Goal: Task Accomplishment & Management: Complete application form

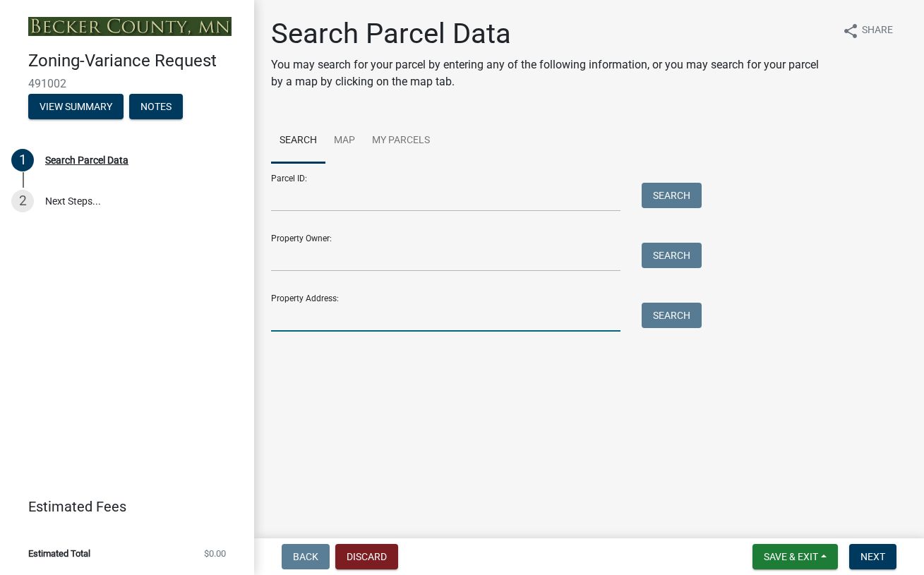
click at [296, 315] on input "Property Address:" at bounding box center [445, 317] width 349 height 29
type input "21671"
click at [658, 314] on button "Search" at bounding box center [671, 315] width 60 height 25
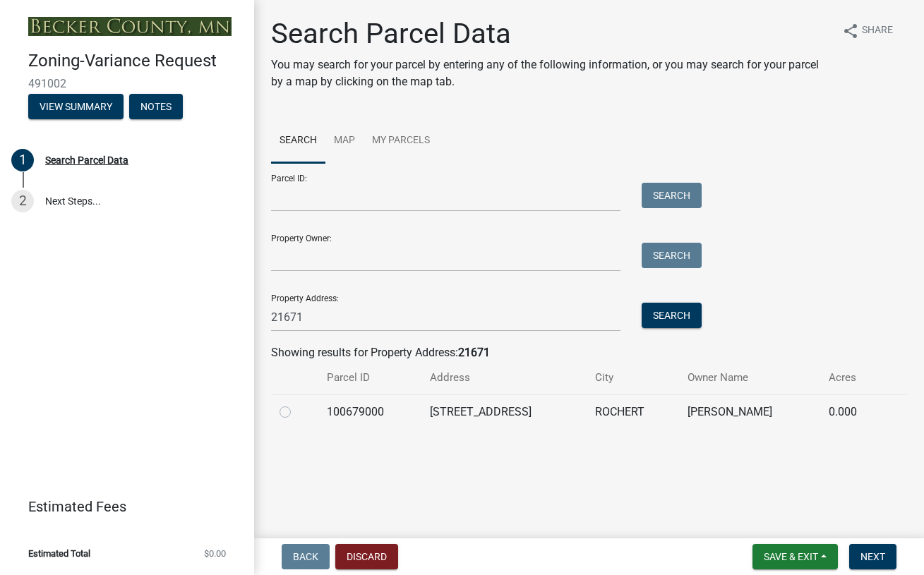
click at [296, 404] on label at bounding box center [296, 404] width 0 height 0
click at [296, 411] on input "radio" at bounding box center [300, 408] width 9 height 9
radio input "true"
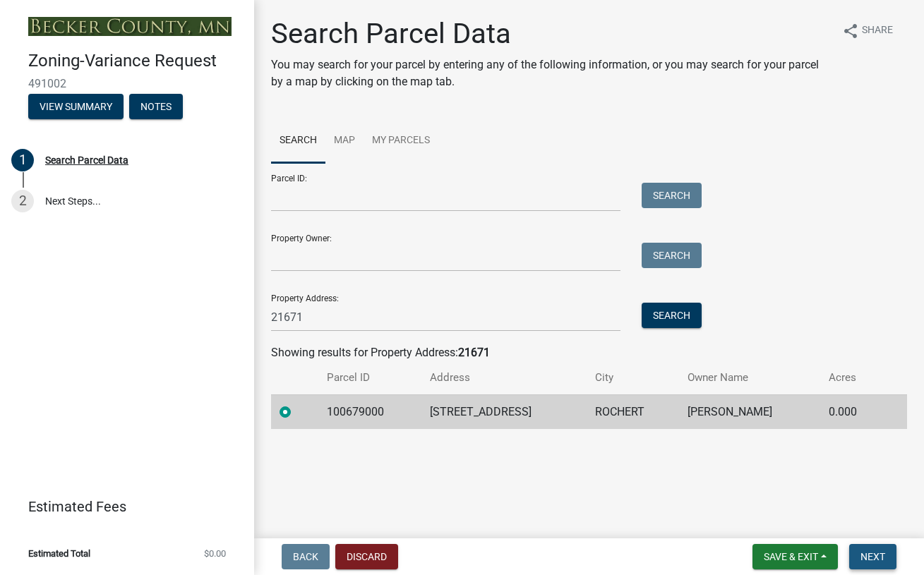
click at [879, 557] on span "Next" at bounding box center [872, 556] width 25 height 11
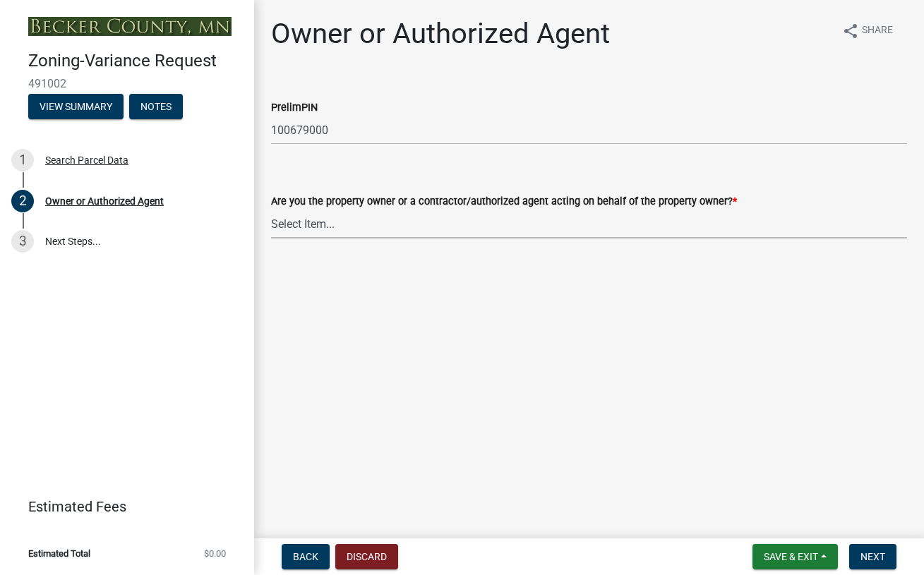
click at [318, 229] on select "Select Item... Property Owner Authorized Agent" at bounding box center [589, 224] width 636 height 29
click at [271, 210] on select "Select Item... Property Owner Authorized Agent" at bounding box center [589, 224] width 636 height 29
select select "21f18b9f-b5aa-471d-9875-f2b967bfb83c"
click at [872, 553] on span "Next" at bounding box center [872, 556] width 25 height 11
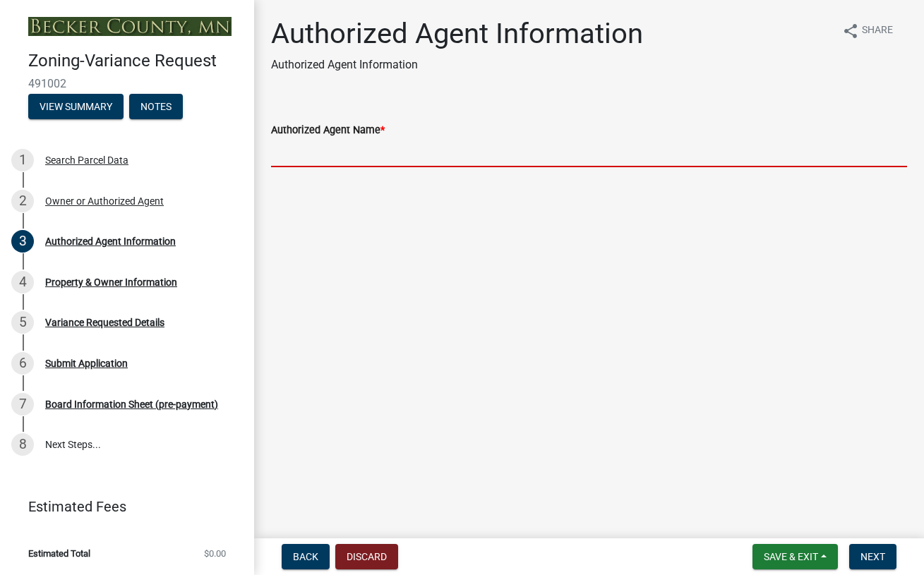
click at [306, 157] on input "Authorized Agent Name *" at bounding box center [589, 152] width 636 height 29
type input "[PERSON_NAME], ARCHITECT, CELL: [PHONE_NUMBER]"
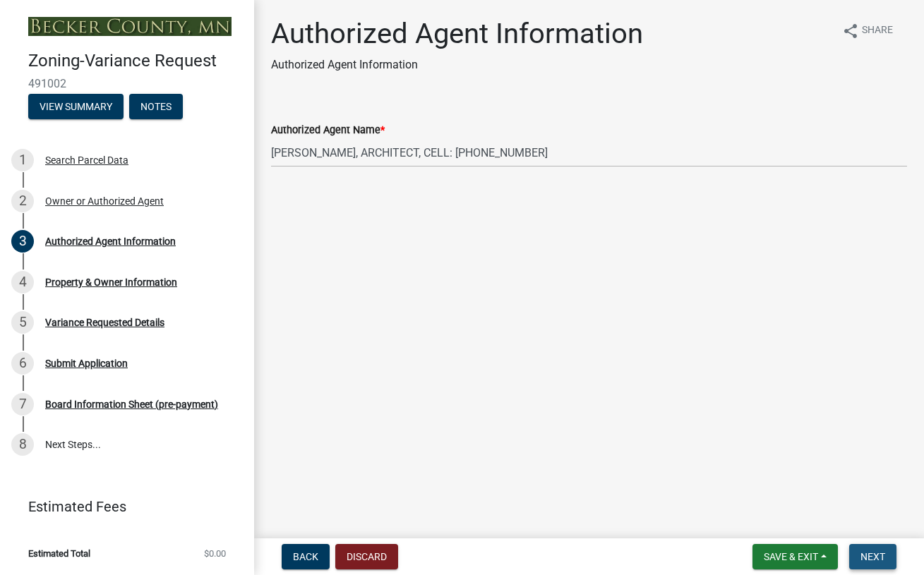
click at [881, 554] on span "Next" at bounding box center [872, 556] width 25 height 11
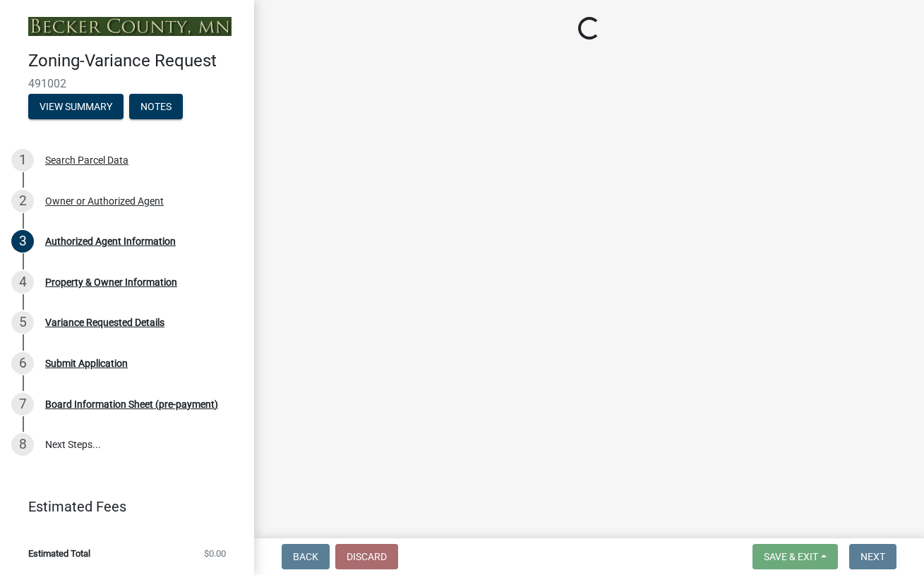
select select "c45b7c10-87a4-490e-a464-1604f38d9a4b"
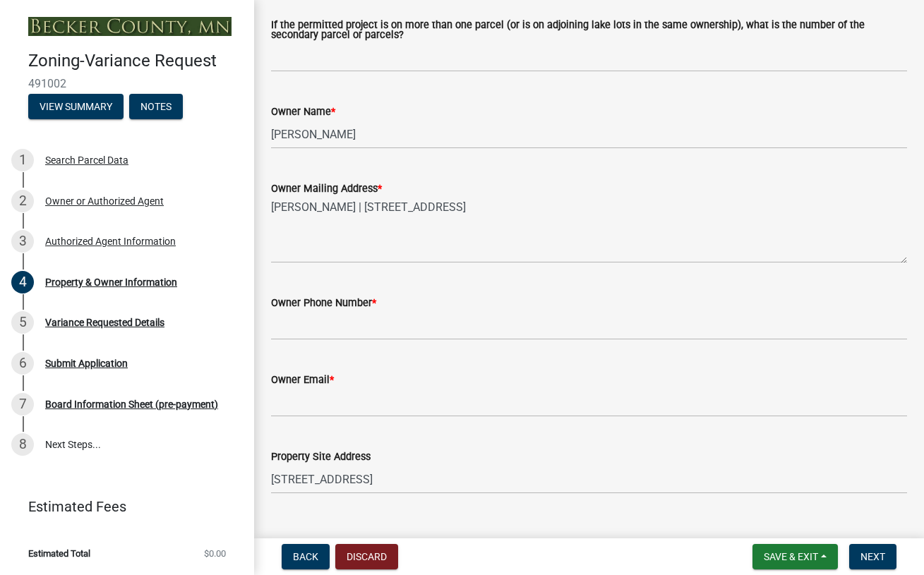
scroll to position [282, 0]
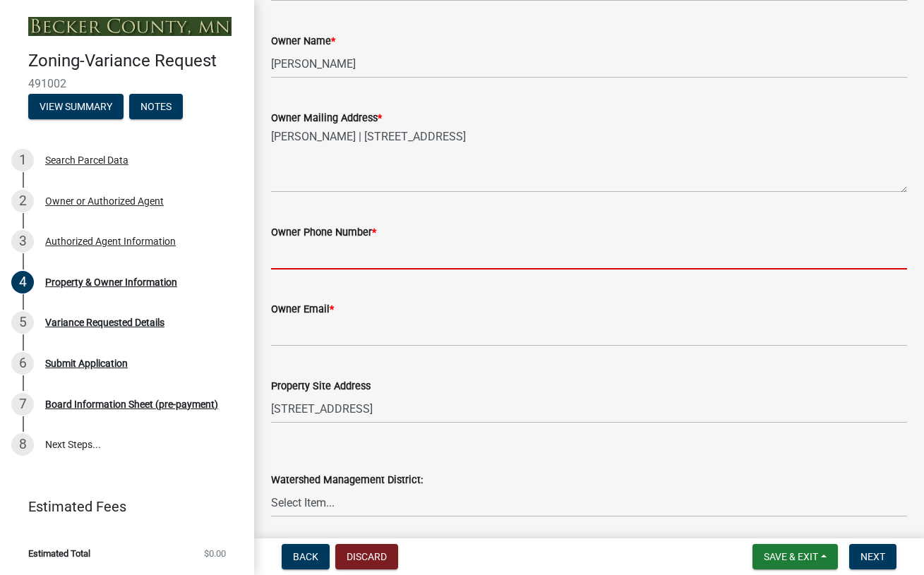
click at [308, 258] on input "Owner Phone Number *" at bounding box center [589, 255] width 636 height 29
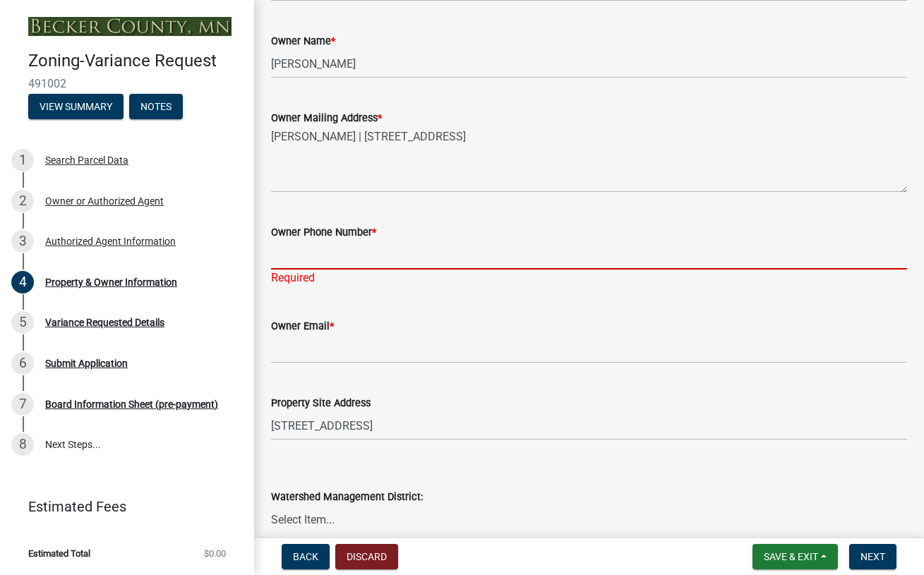
click at [296, 253] on input "Owner Phone Number *" at bounding box center [589, 255] width 636 height 29
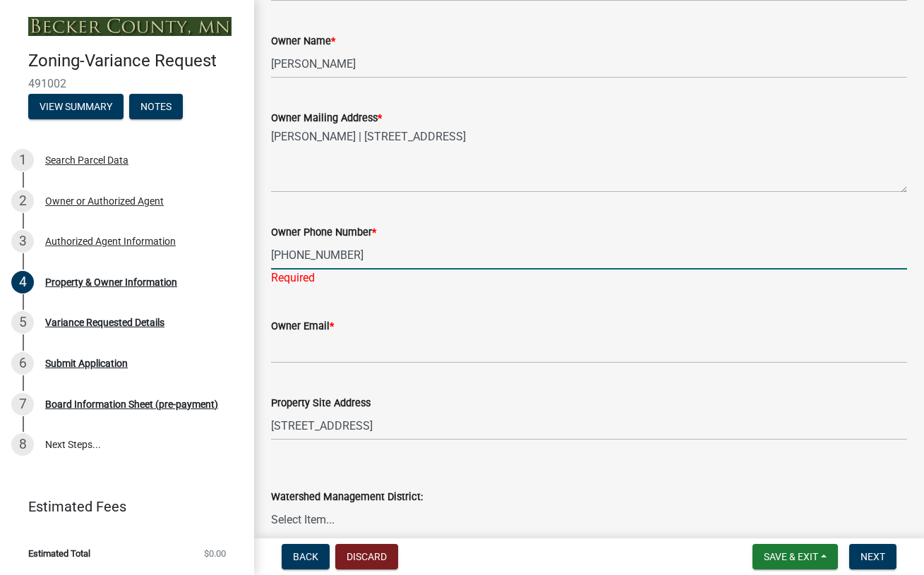
type input "[PHONE_NUMBER]"
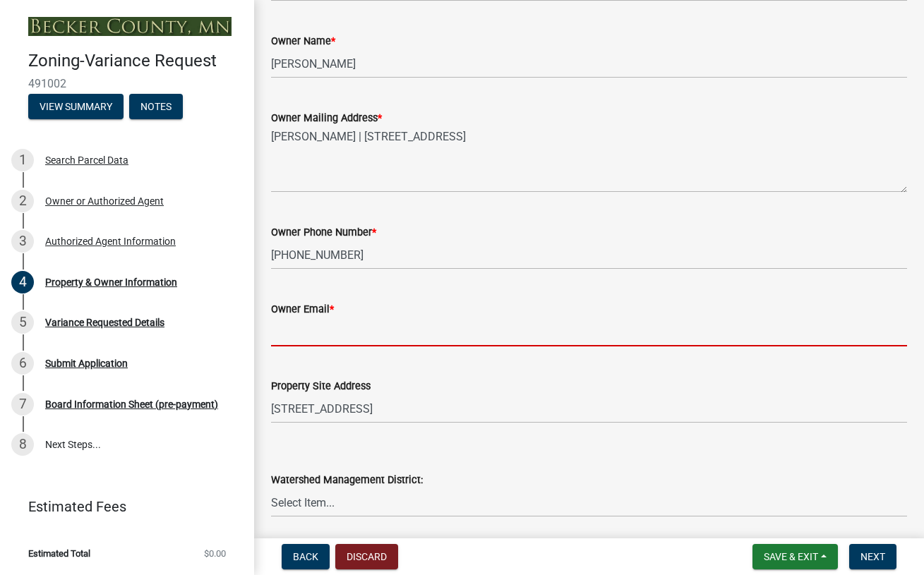
click at [302, 344] on input "Owner Email *" at bounding box center [589, 332] width 636 height 29
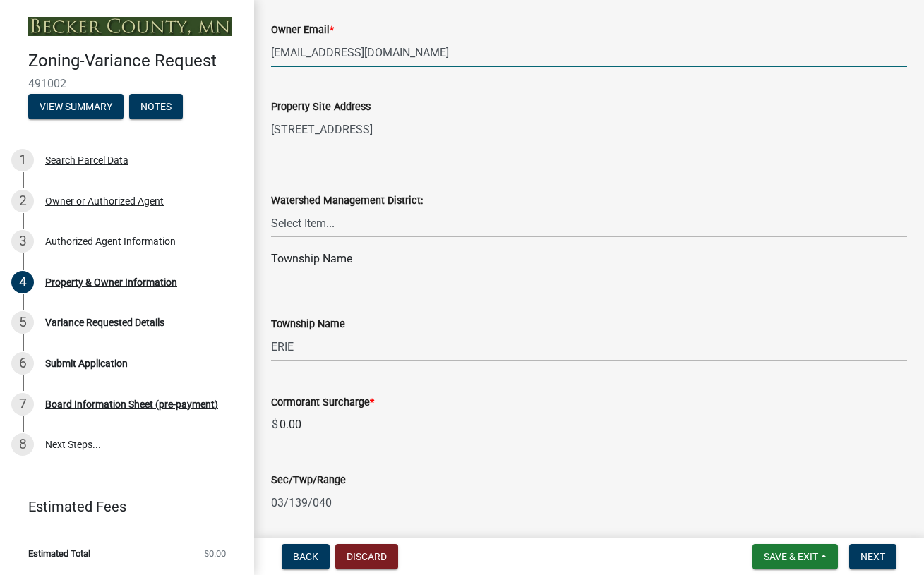
scroll to position [565, 0]
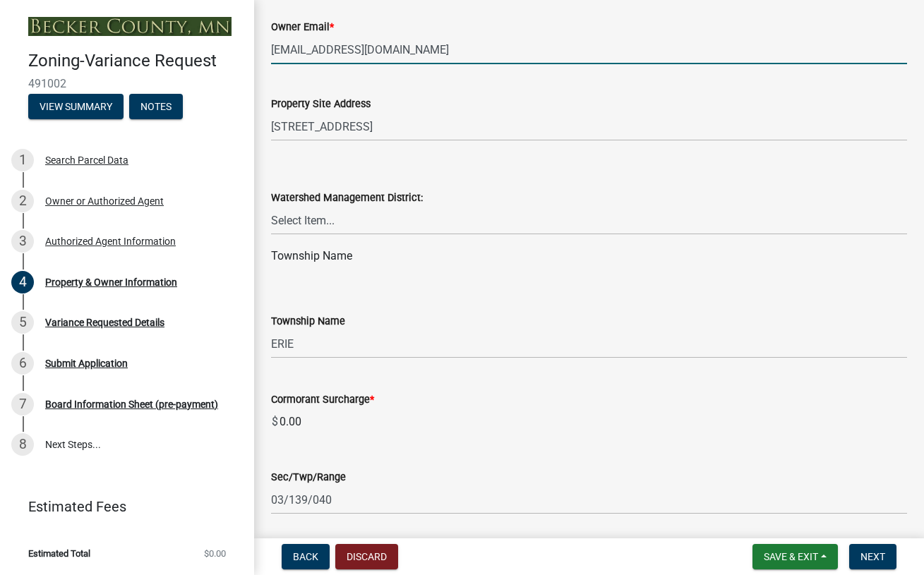
type input "[EMAIL_ADDRESS][DOMAIN_NAME]"
click at [351, 222] on select "Select Item... PELICAN RIVER WTRSHD BUFFALO WATERSHED CORMORANT WATERSHED WILD …" at bounding box center [589, 220] width 636 height 29
click at [352, 222] on select "Select Item... PELICAN RIVER WTRSHD BUFFALO WATERSHED CORMORANT WATERSHED WILD …" at bounding box center [589, 220] width 636 height 29
click at [394, 219] on select "Select Item... PELICAN RIVER WTRSHD BUFFALO WATERSHED CORMORANT WATERSHED WILD …" at bounding box center [589, 220] width 636 height 29
click at [426, 200] on div "Watershed Management District:" at bounding box center [589, 197] width 636 height 17
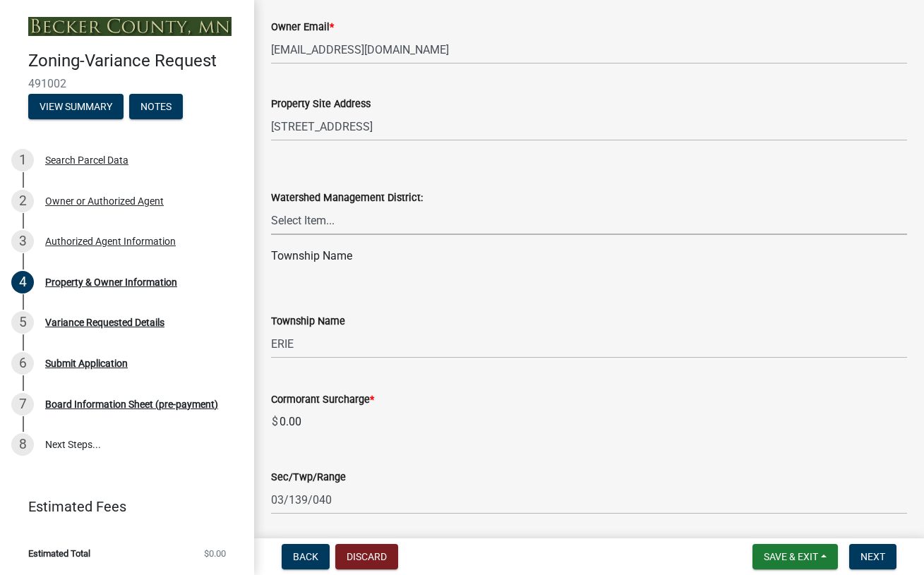
click at [358, 227] on select "Select Item... PELICAN RIVER WTRSHD BUFFALO WATERSHED CORMORANT WATERSHED WILD …" at bounding box center [589, 220] width 636 height 29
click at [358, 226] on select "Select Item... PELICAN RIVER WTRSHD BUFFALO WATERSHED CORMORANT WATERSHED WILD …" at bounding box center [589, 220] width 636 height 29
click at [354, 222] on select "Select Item... PELICAN RIVER WTRSHD BUFFALO WATERSHED CORMORANT WATERSHED WILD …" at bounding box center [589, 220] width 636 height 29
click at [334, 227] on select "Select Item... PELICAN RIVER WTRSHD BUFFALO WATERSHED CORMORANT WATERSHED WILD …" at bounding box center [589, 220] width 636 height 29
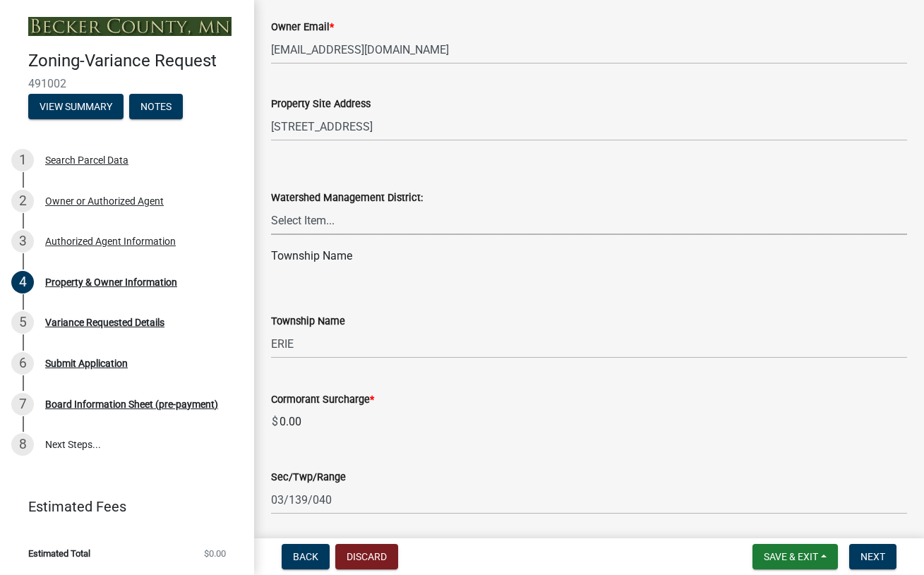
click at [337, 228] on select "Select Item... PELICAN RIVER WTRSHD BUFFALO WATERSHED CORMORANT WATERSHED WILD …" at bounding box center [589, 220] width 636 height 29
click at [289, 350] on select "Select Item... [GEOGRAPHIC_DATA] AUDUBON [GEOGRAPHIC_DATA] CALLAWAY [GEOGRAPHIC…" at bounding box center [589, 344] width 636 height 29
click at [290, 350] on select "Select Item... [GEOGRAPHIC_DATA] AUDUBON [GEOGRAPHIC_DATA] CALLAWAY [GEOGRAPHIC…" at bounding box center [589, 344] width 636 height 29
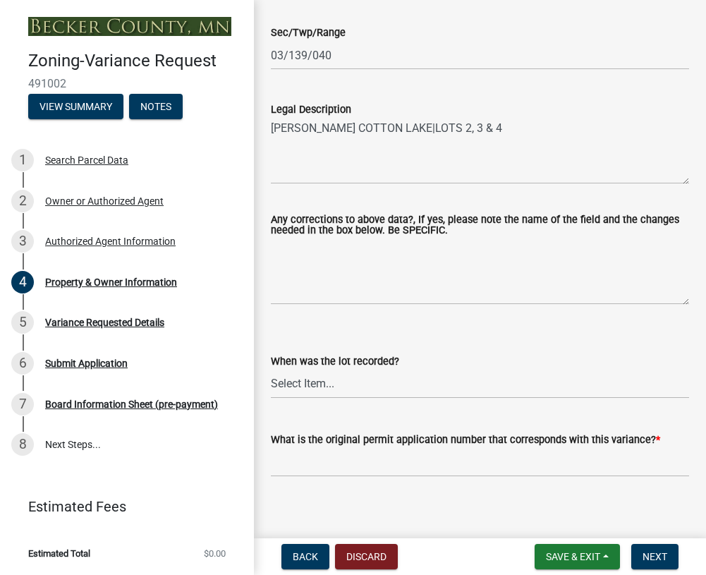
scroll to position [1072, 0]
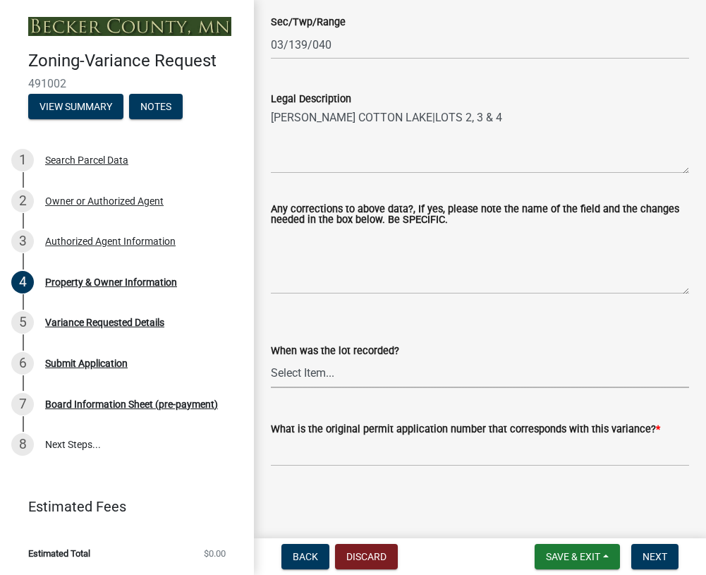
click at [287, 370] on select "Select Item... Prior to 1971 Between 1971 and 1992 After 1992 This will be a ne…" at bounding box center [480, 373] width 418 height 29
click at [271, 359] on select "Select Item... Prior to 1971 Between 1971 and 1992 After 1992 This will be a ne…" at bounding box center [480, 373] width 418 height 29
select select "8d5cb961-90f6-4593-998a-e9fa792b70fb"
click at [656, 555] on span "Next" at bounding box center [655, 556] width 25 height 11
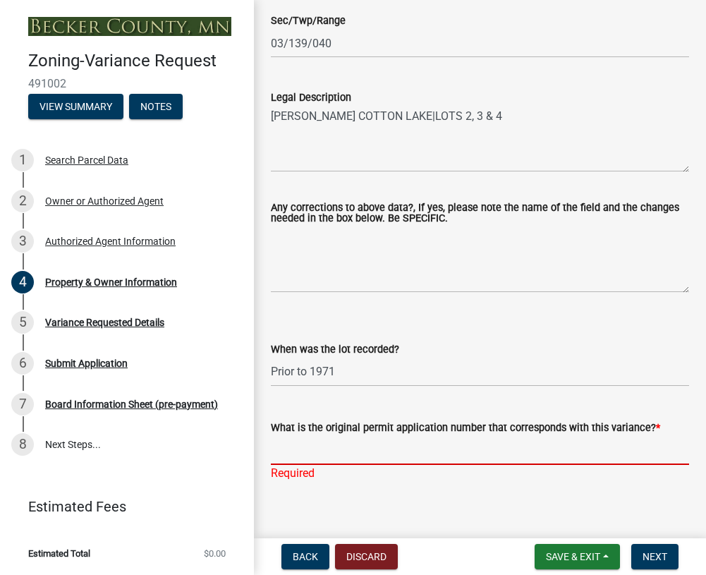
click at [313, 453] on input "What is the original permit application number that corresponds with this varia…" at bounding box center [480, 450] width 418 height 29
click at [556, 552] on span "Save & Exit" at bounding box center [573, 556] width 54 height 11
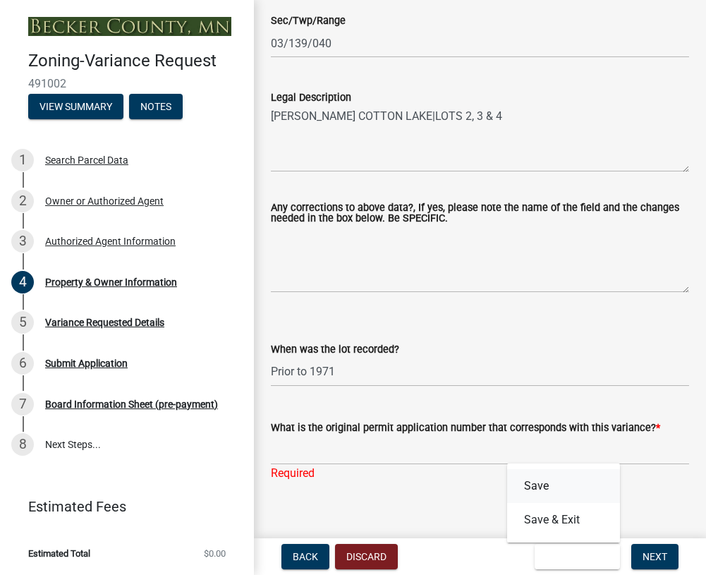
click at [544, 488] on button "Save" at bounding box center [563, 486] width 113 height 34
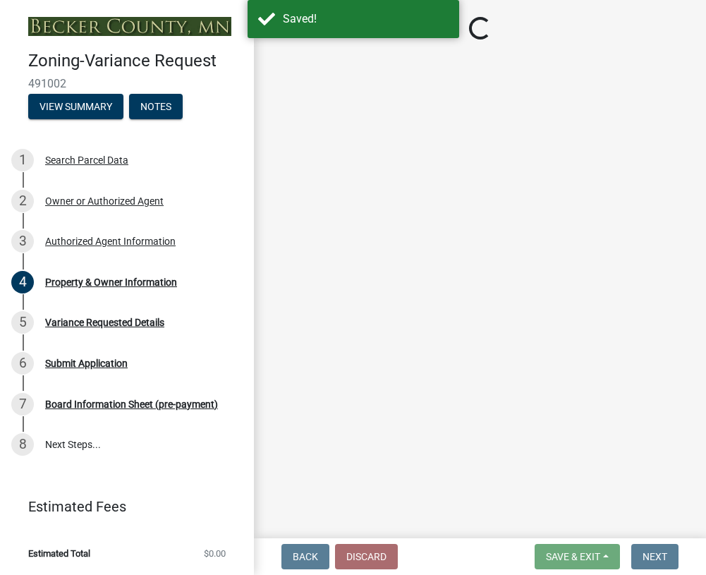
select select "c45b7c10-87a4-490e-a464-1604f38d9a4b"
select select "8d5cb961-90f6-4593-998a-e9fa792b70fb"
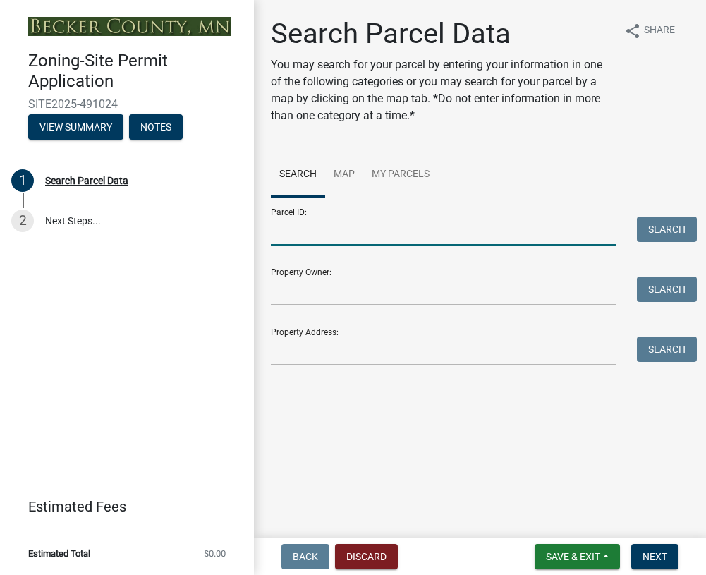
click at [284, 231] on input "Parcel ID:" at bounding box center [443, 231] width 345 height 29
click at [280, 349] on input "Property Address:" at bounding box center [443, 351] width 345 height 29
click at [288, 351] on input "Property Address:" at bounding box center [443, 351] width 345 height 29
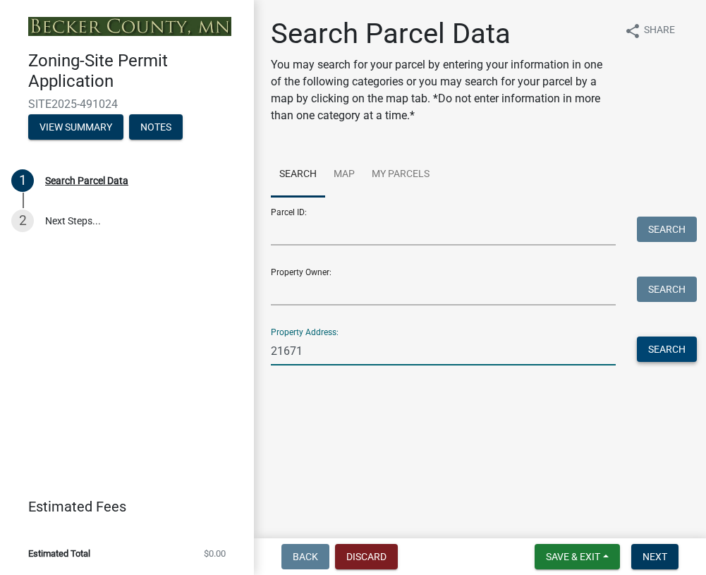
type input "21671"
drag, startPoint x: 675, startPoint y: 349, endPoint x: 641, endPoint y: 354, distance: 34.1
click at [673, 349] on button "Search" at bounding box center [667, 349] width 60 height 25
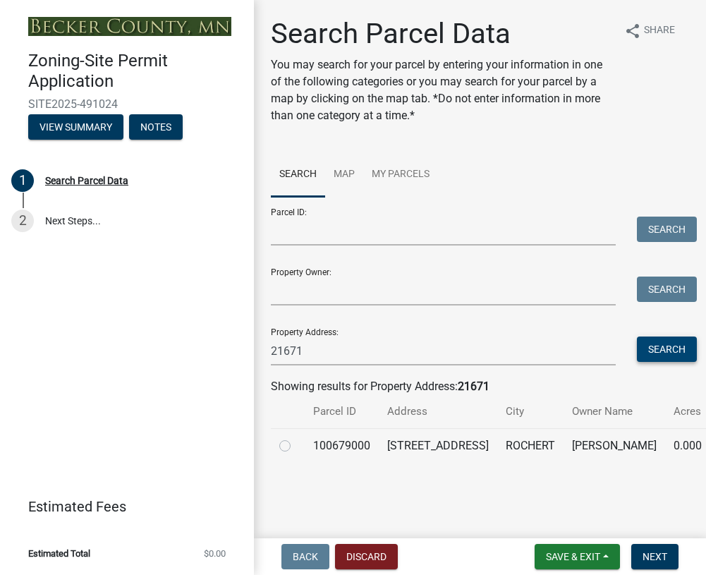
scroll to position [2, 0]
click at [296, 438] on label at bounding box center [296, 438] width 0 height 0
click at [296, 441] on input "radio" at bounding box center [300, 442] width 9 height 9
radio input "true"
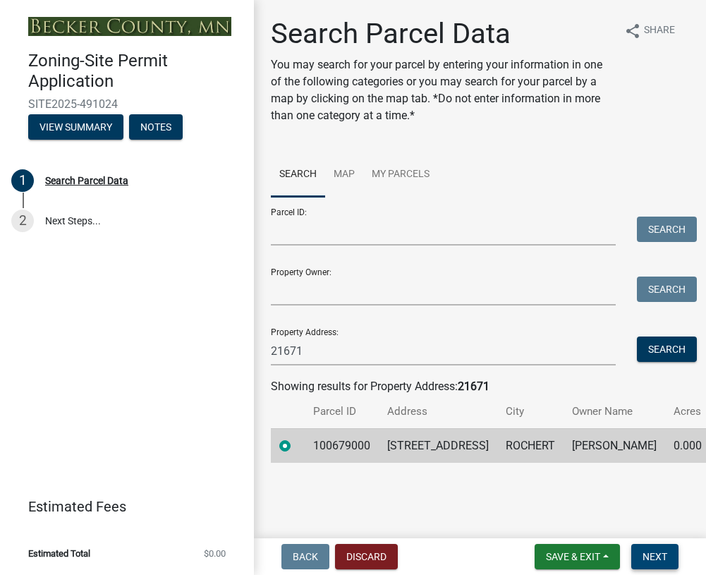
click at [658, 555] on span "Next" at bounding box center [655, 556] width 25 height 11
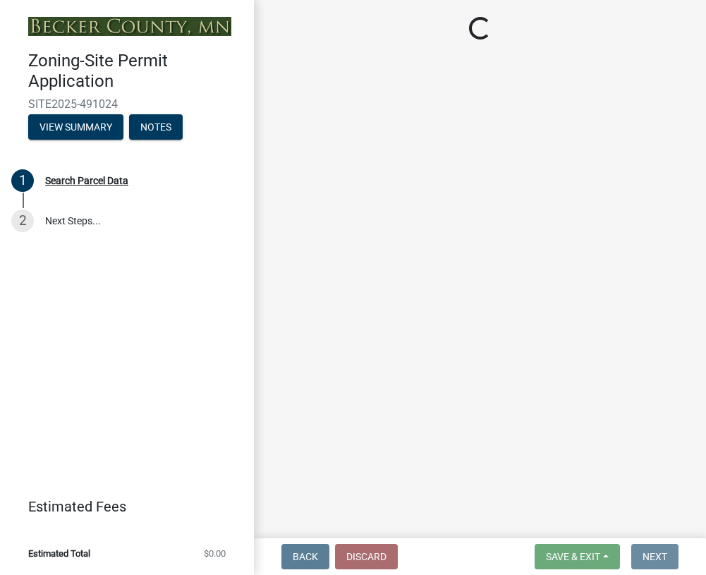
scroll to position [0, 0]
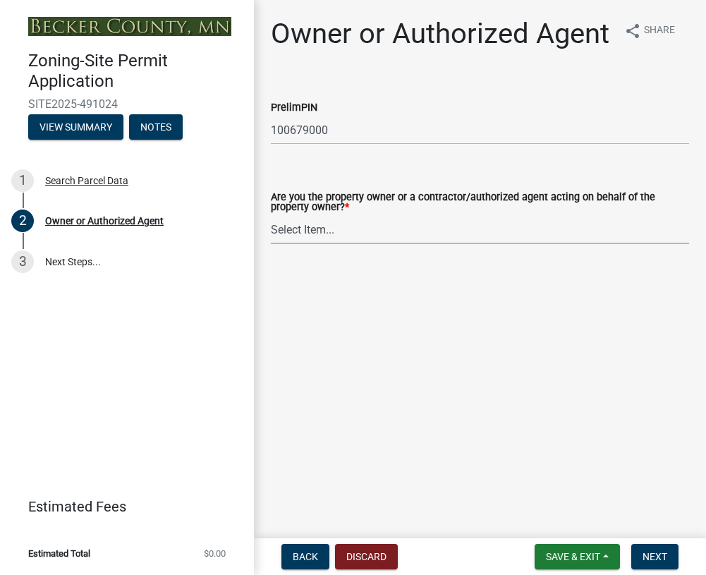
click at [338, 239] on select "Select Item... Property Owner Authorized Agent" at bounding box center [480, 229] width 418 height 29
click at [271, 216] on select "Select Item... Property Owner Authorized Agent" at bounding box center [480, 229] width 418 height 29
select select "059d621c-7166-4fbc-97da-2eca626821a9"
click at [653, 555] on span "Next" at bounding box center [655, 556] width 25 height 11
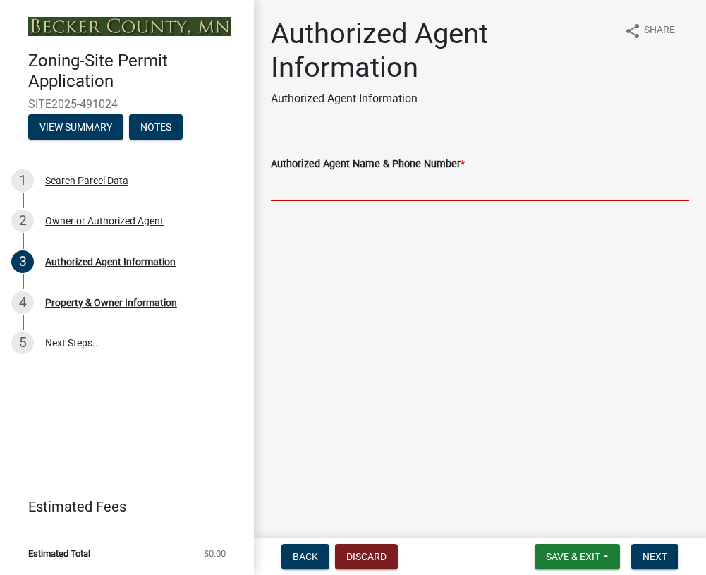
click at [341, 186] on input "Authorized Agent Name & Phone Number *" at bounding box center [480, 186] width 418 height 29
type input "[PERSON_NAME], ARCHITECT, CELL: [PHONE_NUMBER]"
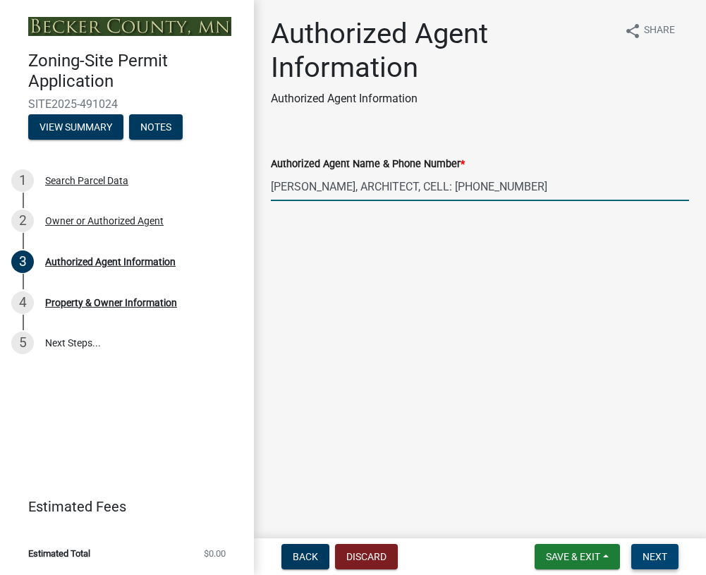
click at [655, 560] on span "Next" at bounding box center [655, 556] width 25 height 11
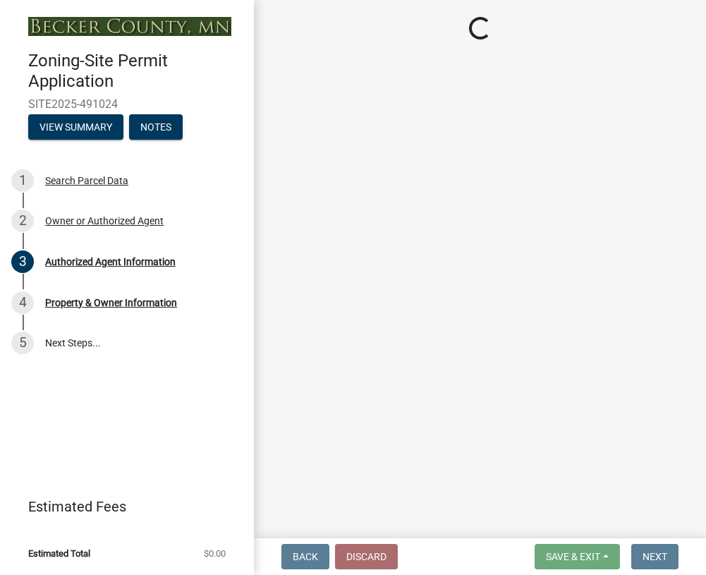
select select "7495cd23-7925-4583-9785-3065799a1be4"
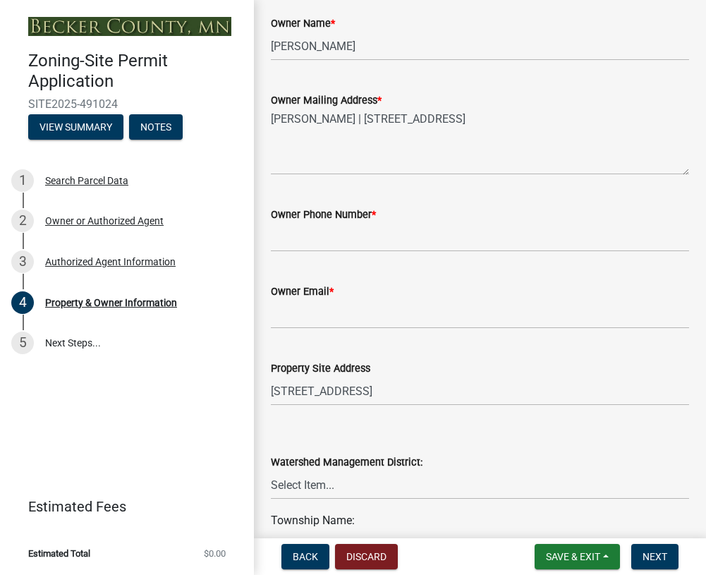
scroll to position [423, 0]
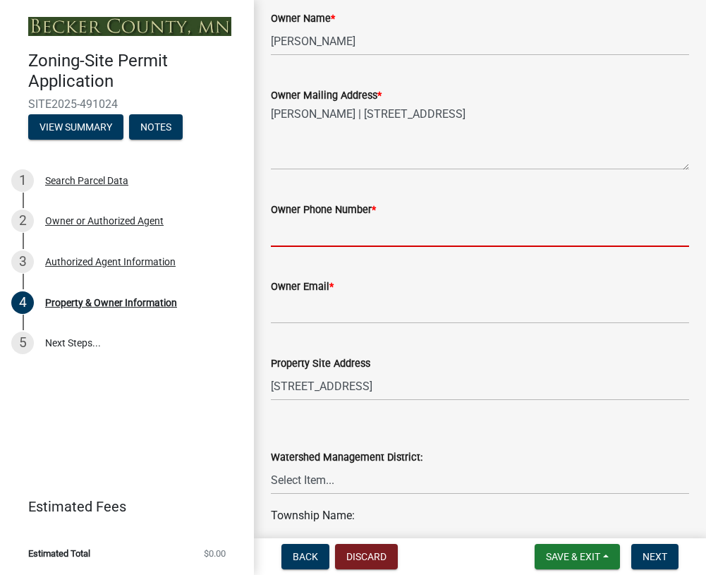
click at [315, 247] on input "Owner Phone Number *" at bounding box center [480, 232] width 418 height 29
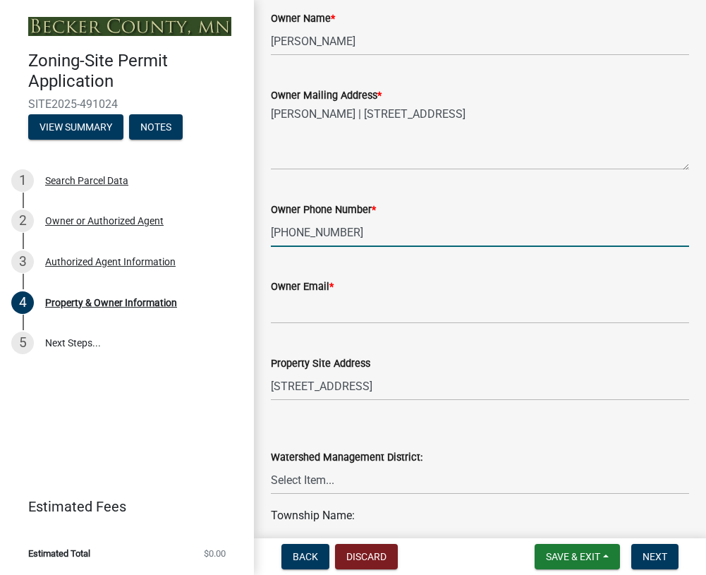
type input "[PHONE_NUMBER]"
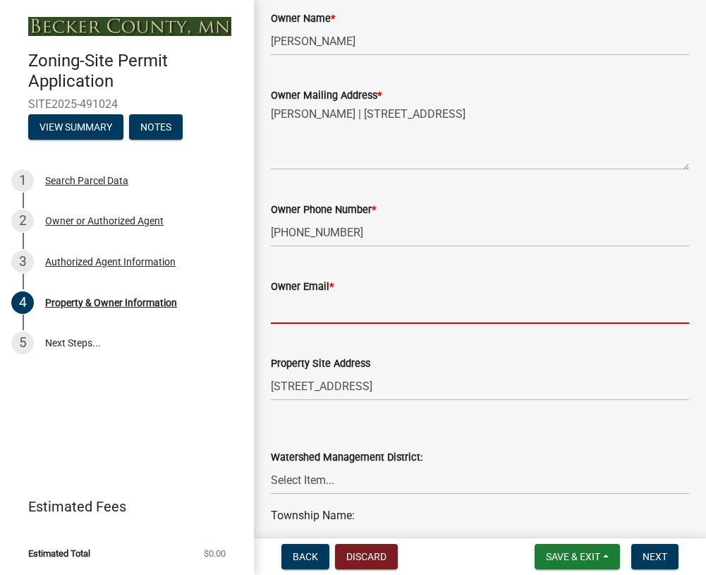
click at [298, 324] on input "Owner Email *" at bounding box center [480, 309] width 418 height 29
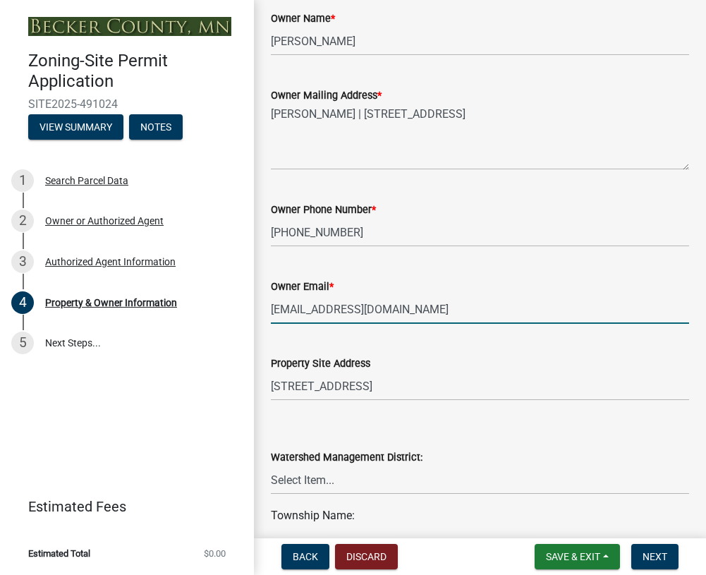
type input "[EMAIL_ADDRESS][DOMAIN_NAME]"
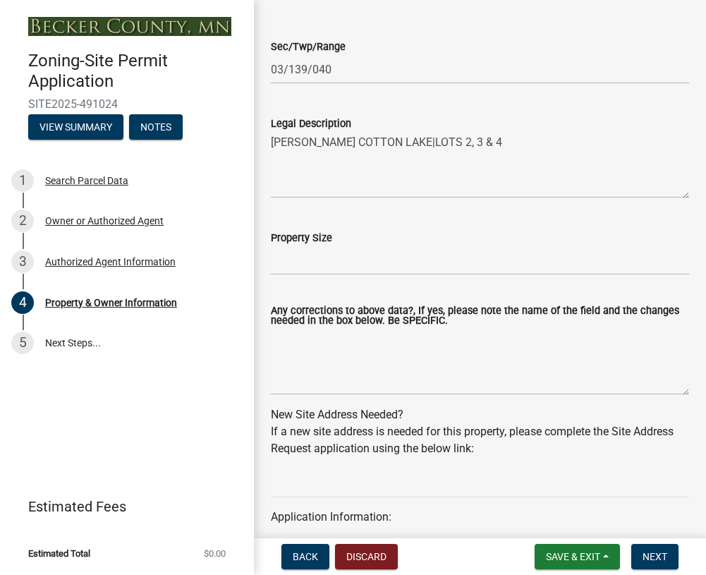
scroll to position [1200, 0]
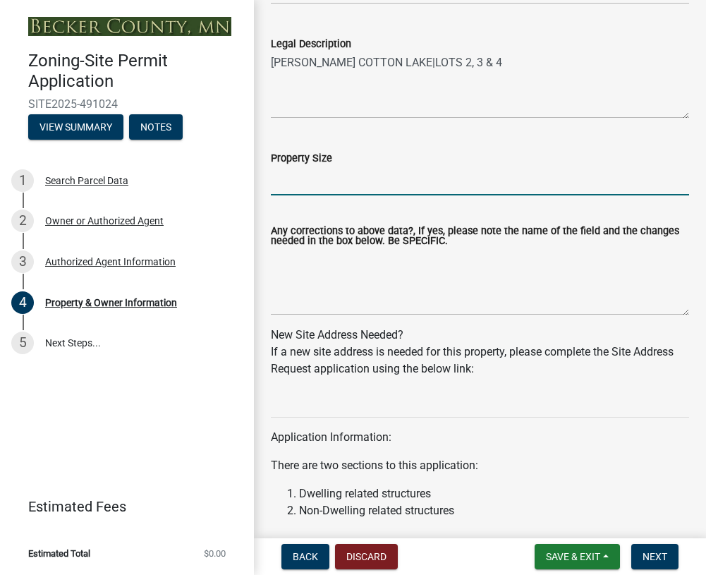
click at [298, 195] on input "Property Size" at bounding box center [480, 181] width 418 height 29
click at [291, 195] on input "Property Size" at bounding box center [480, 181] width 418 height 29
click at [469, 189] on input "20,930 sf" at bounding box center [480, 181] width 418 height 29
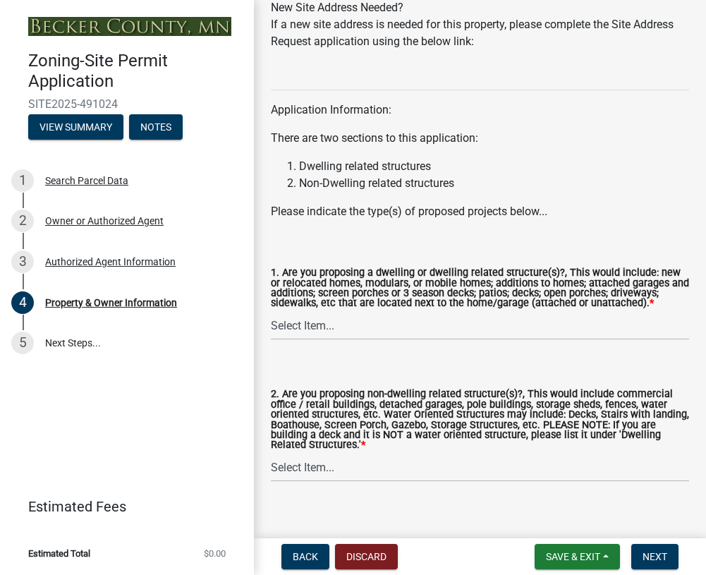
scroll to position [1564, 0]
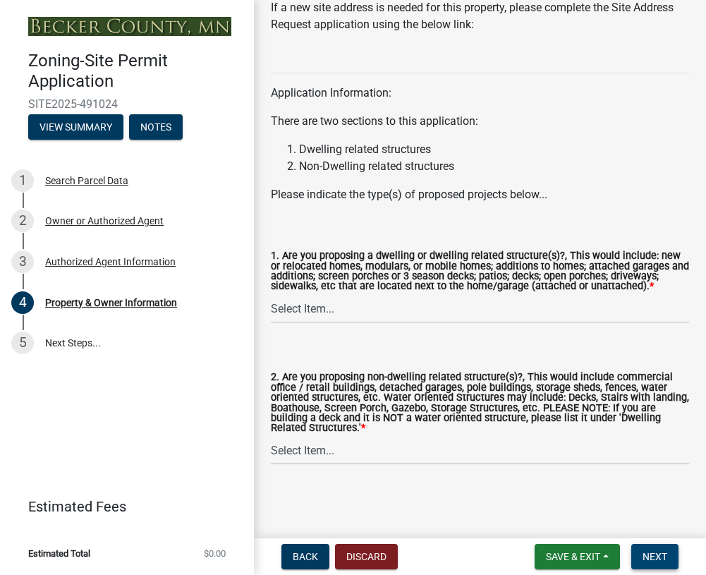
type input "20,930 sf Aprox 157'x150'"
click at [381, 299] on select "Select Item... Yes No" at bounding box center [480, 308] width 418 height 29
click at [271, 294] on select "Select Item... Yes No" at bounding box center [480, 308] width 418 height 29
select select "f87eba17-8ed9-4ad8-aefc-fe36a3f3544b"
click at [301, 452] on select "Select Item... Yes No" at bounding box center [480, 450] width 418 height 29
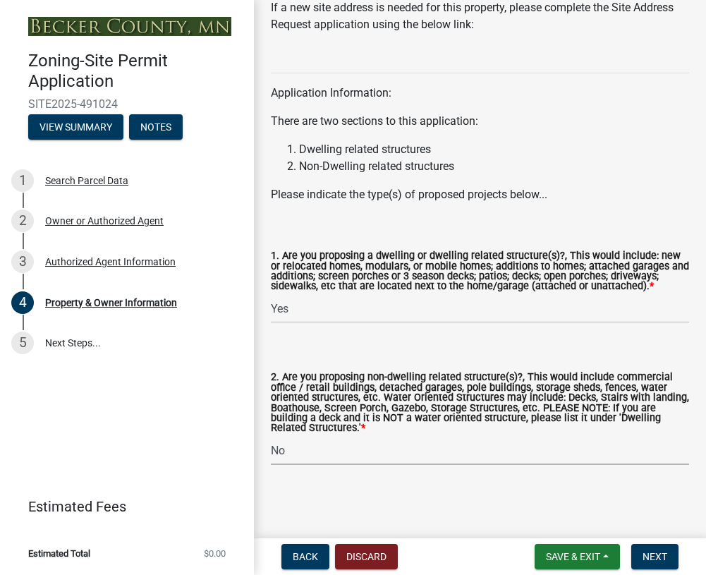
click at [271, 436] on select "Select Item... Yes No" at bounding box center [480, 450] width 418 height 29
select select "393a978c-6bd5-4cb2-a6a0-db6feb8732b8"
click at [656, 554] on span "Next" at bounding box center [655, 556] width 25 height 11
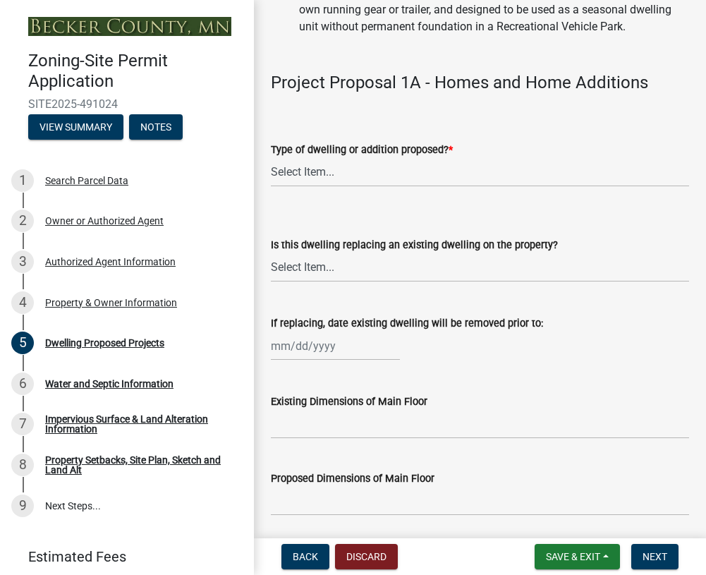
scroll to position [494, 0]
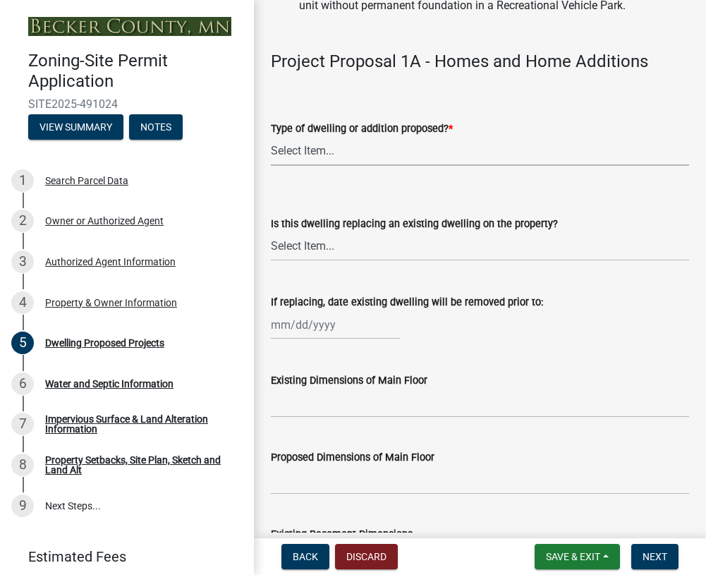
click at [325, 166] on select "Select Item... N/A - Not a dwelling New Home-Onsite Construction New Modular (E…" at bounding box center [480, 151] width 418 height 29
click at [271, 166] on select "Select Item... N/A - Not a dwelling New Home-Onsite Construction New Modular (E…" at bounding box center [480, 151] width 418 height 29
select select "5b8abcc6-67f7-49fb-8f25-c295ccc2b339"
click at [314, 261] on select "Select Item... N/A Yes No" at bounding box center [480, 246] width 418 height 29
click at [271, 261] on select "Select Item... N/A Yes No" at bounding box center [480, 246] width 418 height 29
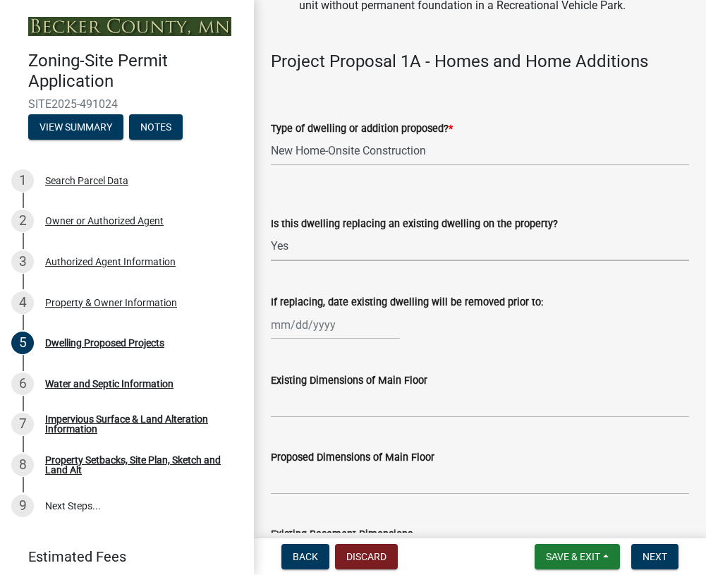
select select "ba56d9f6-ced5-4c38-bdcc-33bfa85ac6de"
select select "10"
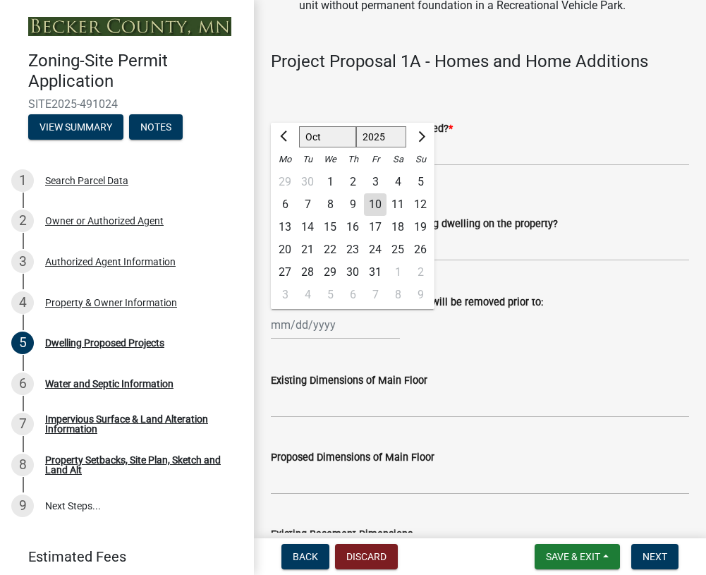
click at [275, 339] on div "Jan Feb Mar Apr May Jun Jul Aug Sep Oct Nov Dec 1525 1526 1527 1528 1529 1530 1…" at bounding box center [335, 324] width 129 height 29
click at [398, 147] on select "1525 1526 1527 1528 1529 1530 1531 1532 1533 1534 1535 1536 1537 1538 1539 1540…" at bounding box center [381, 136] width 51 height 21
select select "2026"
click at [356, 147] on select "1525 1526 1527 1528 1529 1530 1531 1532 1533 1534 1535 1536 1537 1538 1539 1540…" at bounding box center [381, 136] width 51 height 21
type input "10/01/2026"
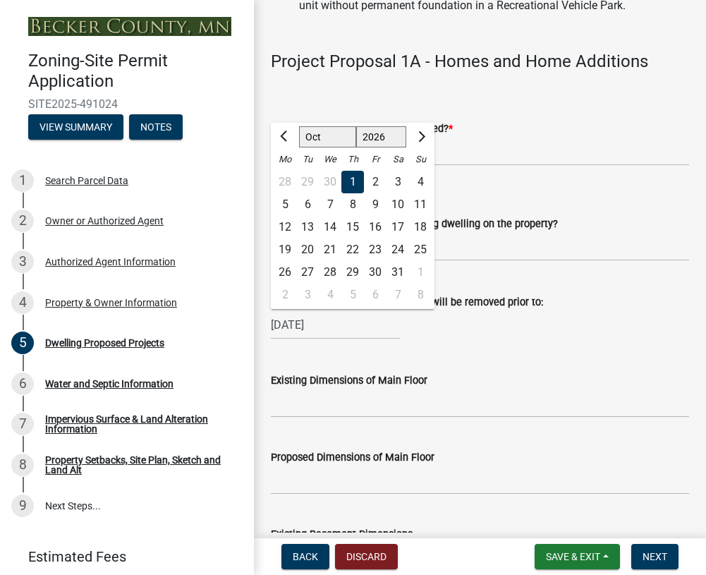
click at [548, 339] on div "10/01/2026 Jan Feb Mar Apr May Jun Jul Aug Sep Oct Nov Dec 1526 1527 1528 1529 …" at bounding box center [480, 324] width 418 height 29
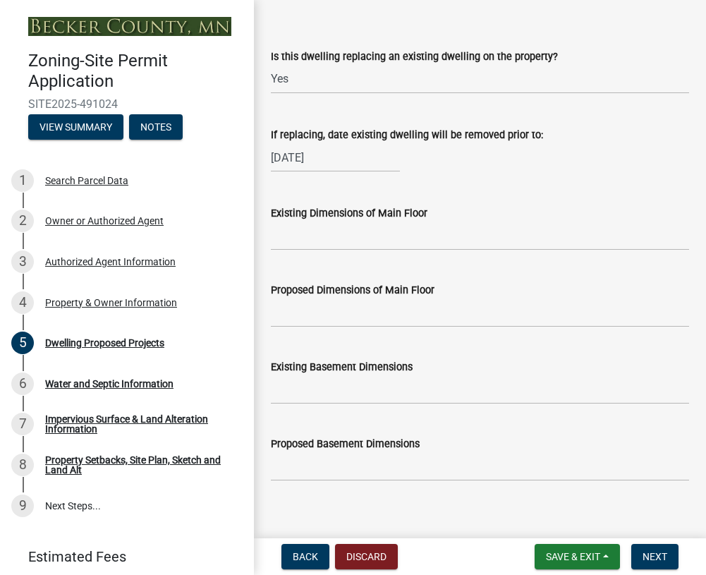
scroll to position [706, 0]
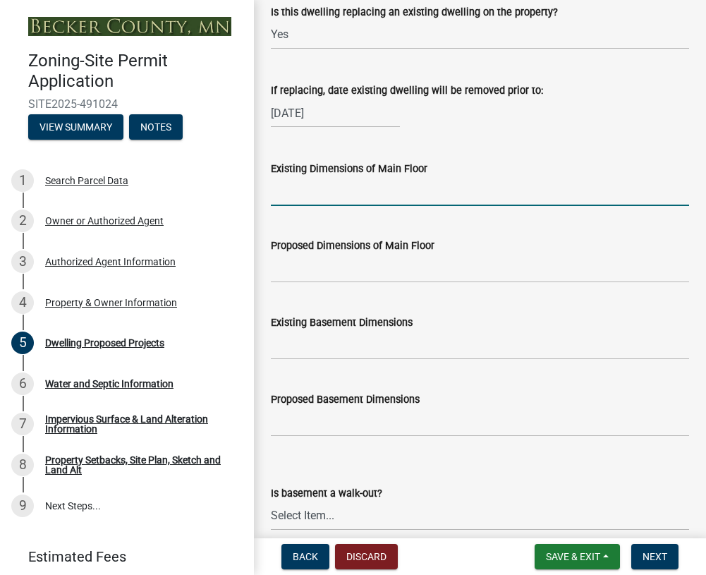
click at [282, 206] on input "Existing Dimensions of Main Floor" at bounding box center [480, 191] width 418 height 29
click at [646, 206] on input "Existing Dimensions of Main Floor" at bounding box center [480, 191] width 418 height 29
type input "45'x35' IRREGULAR"
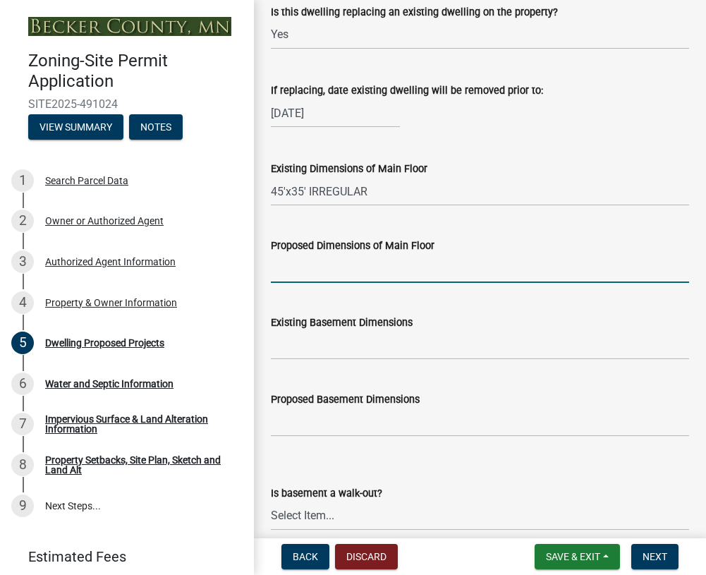
click at [324, 283] on input "Proposed Dimensions of Main Floor" at bounding box center [480, 268] width 418 height 29
click at [284, 283] on input "Proposed Dimensions of Main Floor" at bounding box center [480, 268] width 418 height 29
type input "58'X36' IRREGULAR"
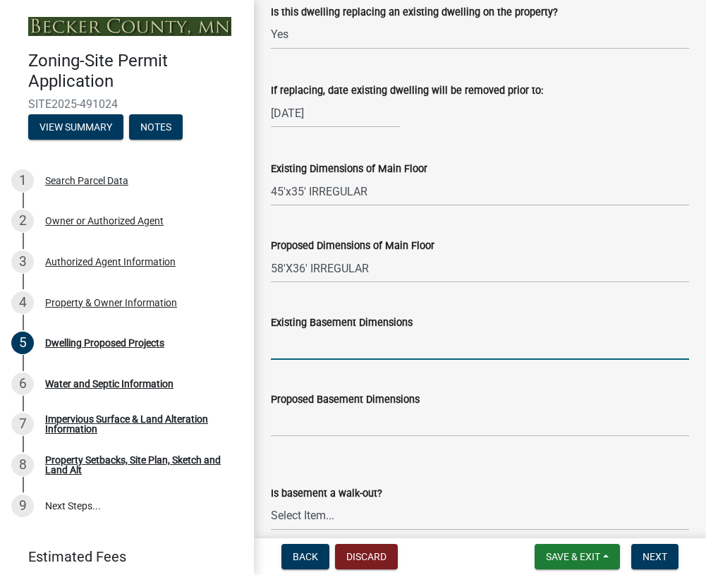
click at [294, 360] on input "Existing Basement Dimensions" at bounding box center [480, 345] width 418 height 29
type input "45'X35' IRREGULAR"
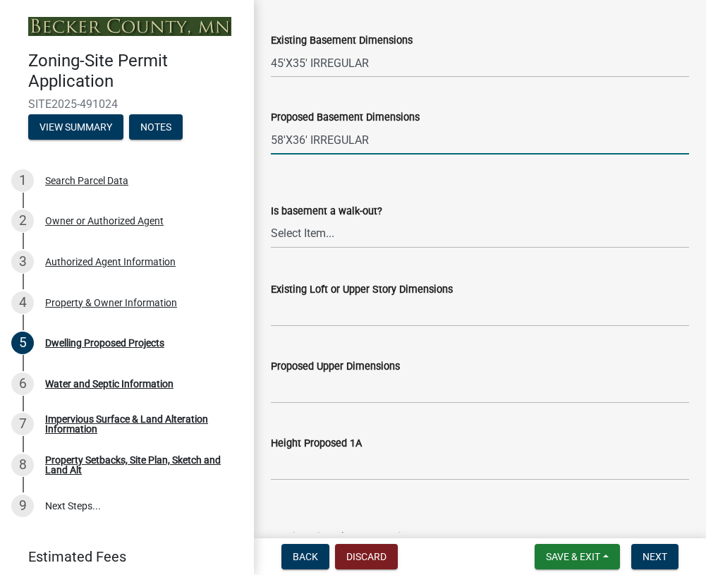
scroll to position [1058, 0]
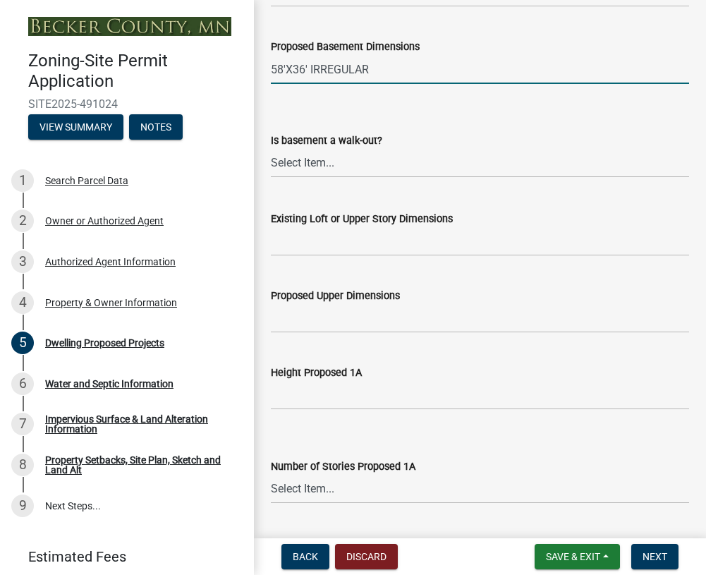
type input "58'X36' IRREGULAR"
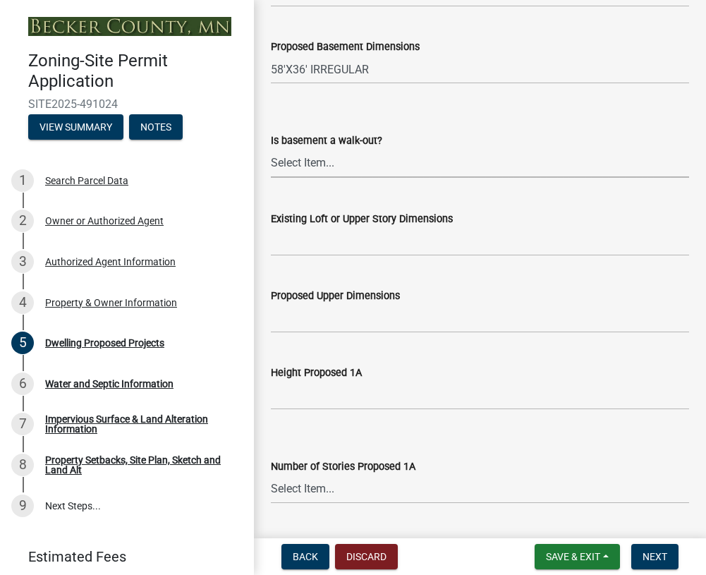
click at [296, 178] on select "Select Item... Yes No N/A" at bounding box center [480, 163] width 418 height 29
click at [271, 178] on select "Select Item... Yes No N/A" at bounding box center [480, 163] width 418 height 29
select select "03c1fec4-1fbe-4331-bc18-34e24145556f"
click at [286, 256] on input "Existing Loft or Upper Story Dimensions" at bounding box center [480, 241] width 418 height 29
type input "NONE"
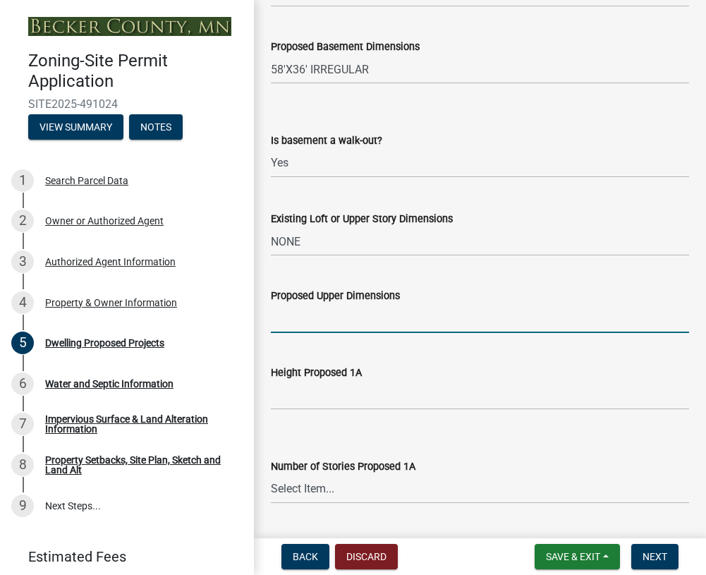
click at [283, 333] on input "Proposed Upper Dimensions" at bounding box center [480, 318] width 418 height 29
click at [287, 333] on input "58'36'" at bounding box center [480, 318] width 418 height 29
click at [335, 333] on input "58'X36'" at bounding box center [480, 318] width 418 height 29
type input "58'X36' IRREGULAR"
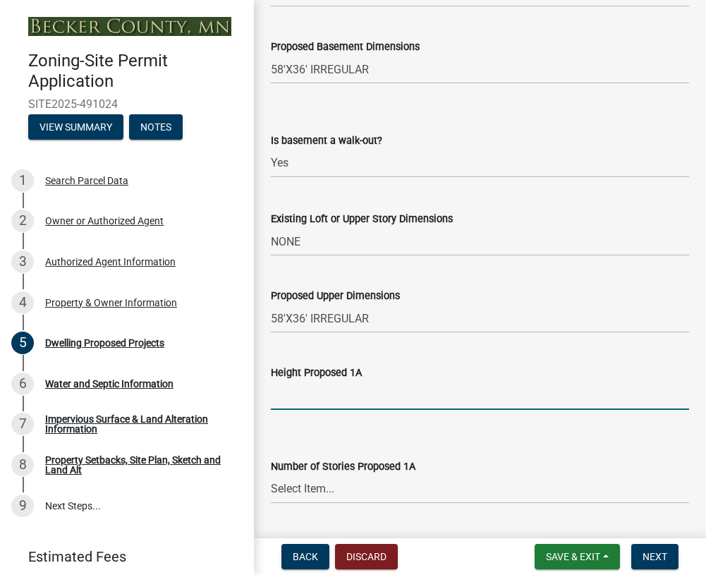
drag, startPoint x: 277, startPoint y: 424, endPoint x: 288, endPoint y: 424, distance: 11.3
click at [277, 410] on input "Height Proposed 1A" at bounding box center [480, 395] width 418 height 29
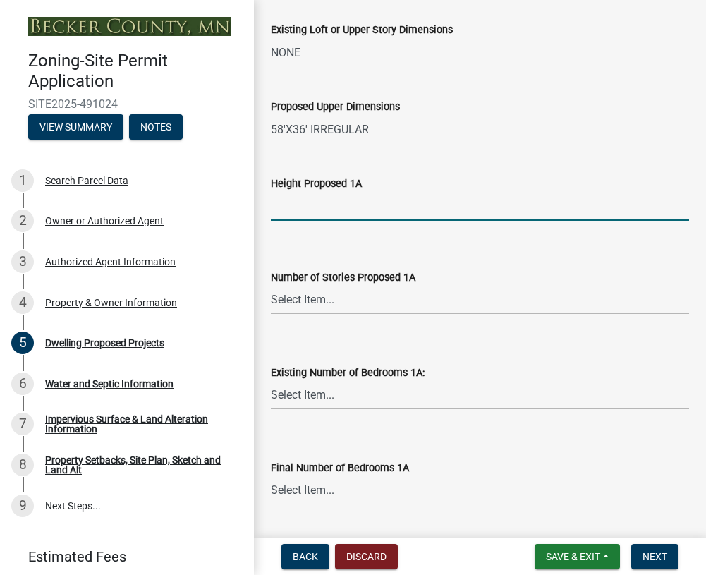
scroll to position [1270, 0]
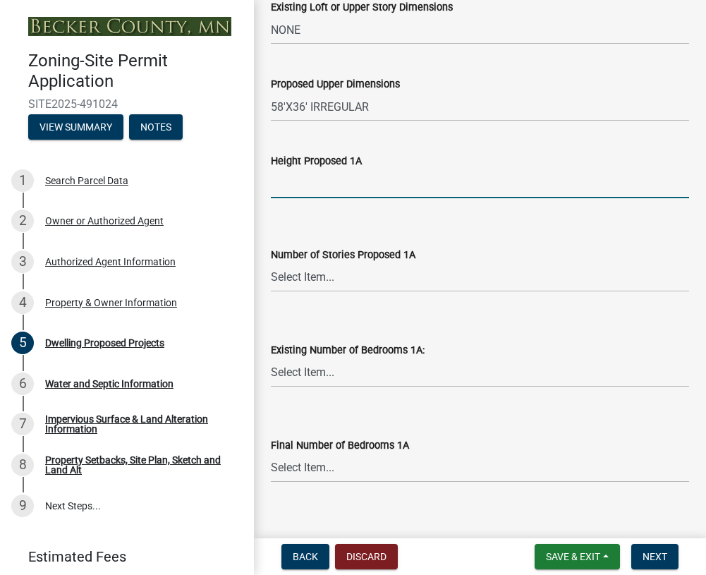
click at [307, 198] on input "Height Proposed 1A" at bounding box center [480, 183] width 418 height 29
type input "28'"
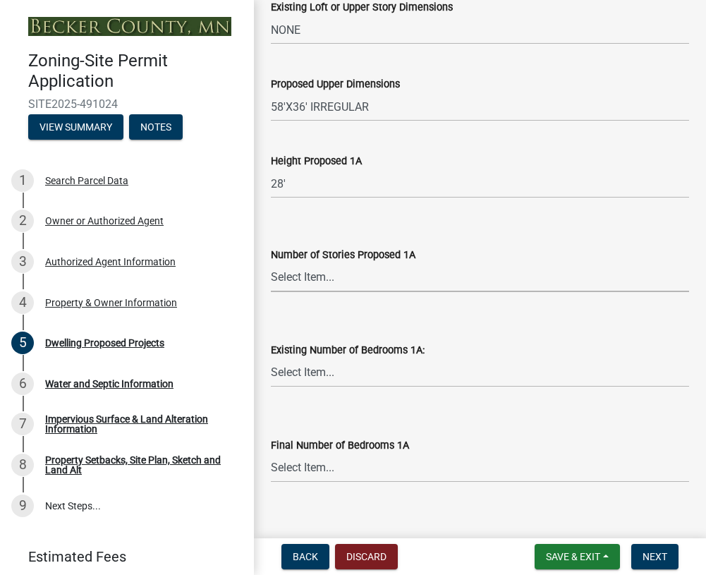
click at [290, 292] on select "Select Item... N/A 1 1.25 1.5 1.75 2 2.25 2.5" at bounding box center [480, 277] width 418 height 29
click at [271, 292] on select "Select Item... N/A 1 1.25 1.5 1.75 2 2.25 2.5" at bounding box center [480, 277] width 418 height 29
select select "e13aacd2-5b16-46a8-9c16-26b3d7b1c810"
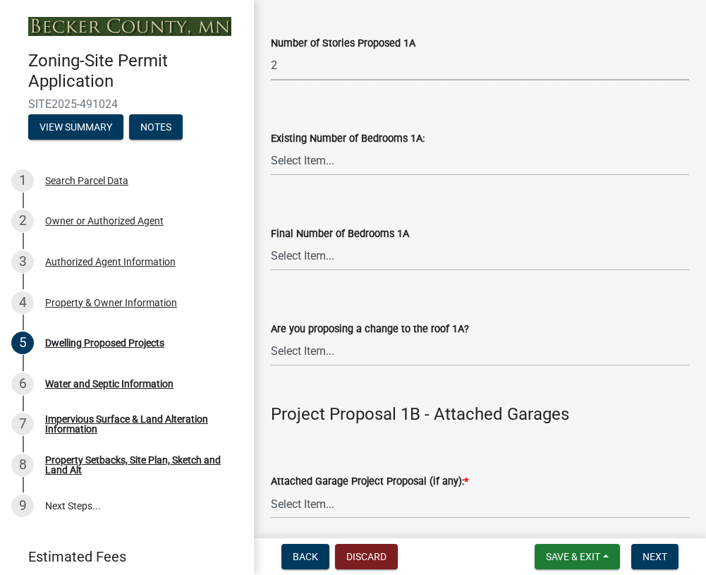
scroll to position [1552, 0]
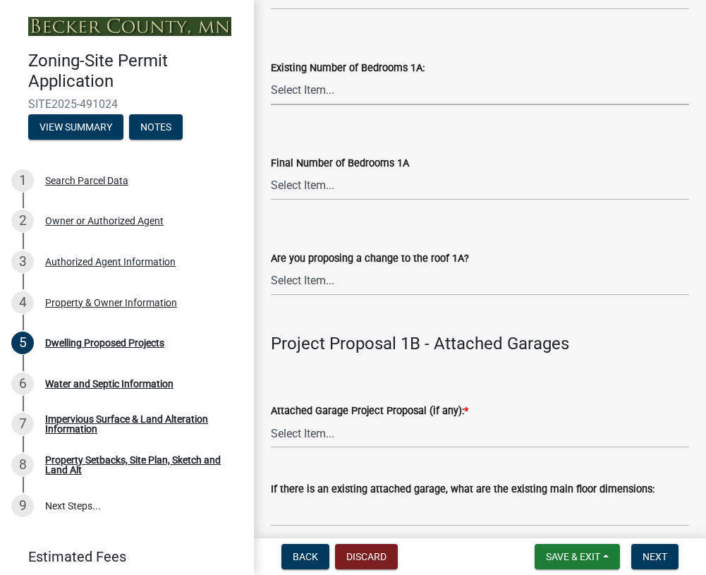
click at [281, 105] on select "Select Item... 0 1 2 3 4 5 6 7 8" at bounding box center [480, 90] width 418 height 29
click at [271, 105] on select "Select Item... 0 1 2 3 4 5 6 7 8" at bounding box center [480, 90] width 418 height 29
select select "ad00b568-f24f-4dc2-90df-cb5d16449c52"
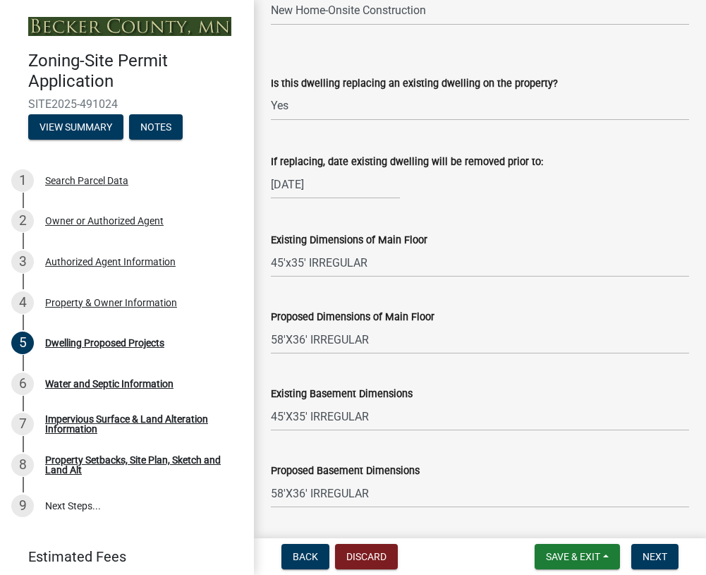
scroll to position [635, 0]
drag, startPoint x: 380, startPoint y: 297, endPoint x: 267, endPoint y: 298, distance: 112.9
click at [269, 277] on div "Existing Dimensions of Main Floor 45'x35' IRREGULAR" at bounding box center [480, 244] width 440 height 66
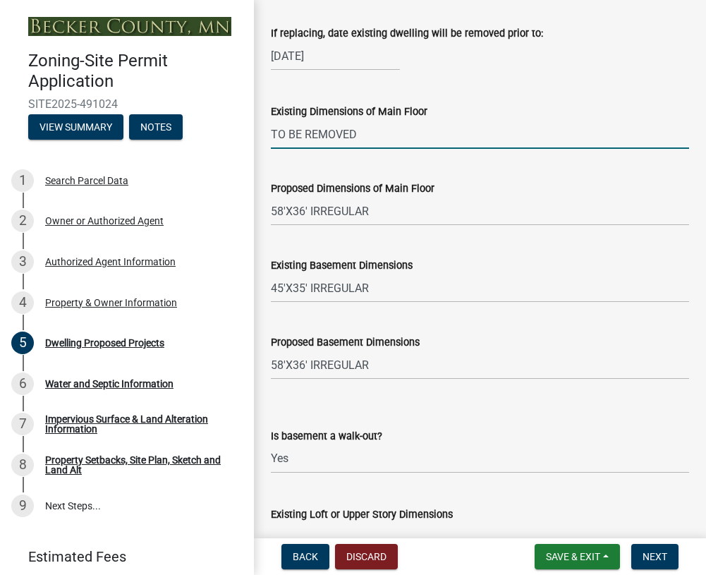
scroll to position [776, 0]
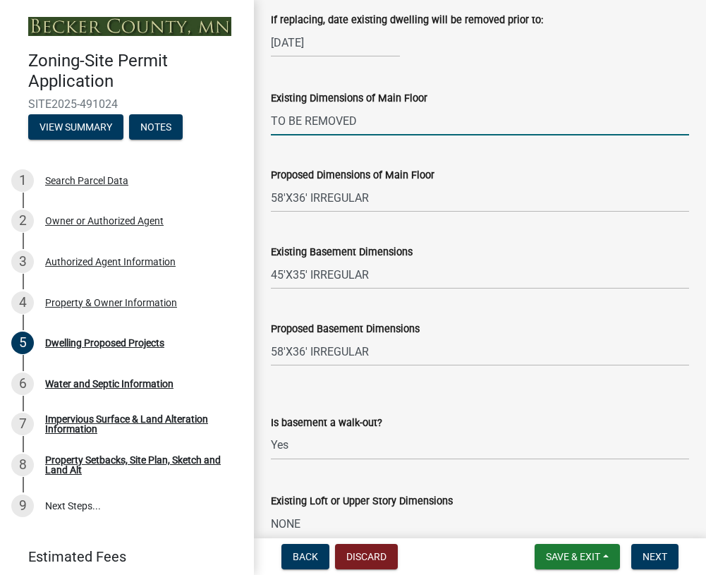
type input "TO BE REMOVED"
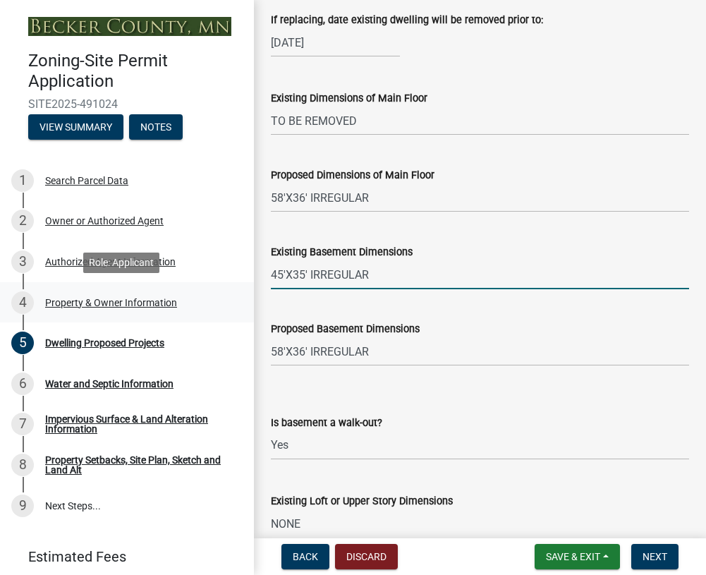
drag, startPoint x: 389, startPoint y: 307, endPoint x: 234, endPoint y: 307, distance: 155.2
click at [234, 307] on div "Zoning-Site Permit Application SITE2025-491024 View Summary Notes 1 Search Parc…" at bounding box center [353, 287] width 706 height 575
type input "TO BE REMOVED"
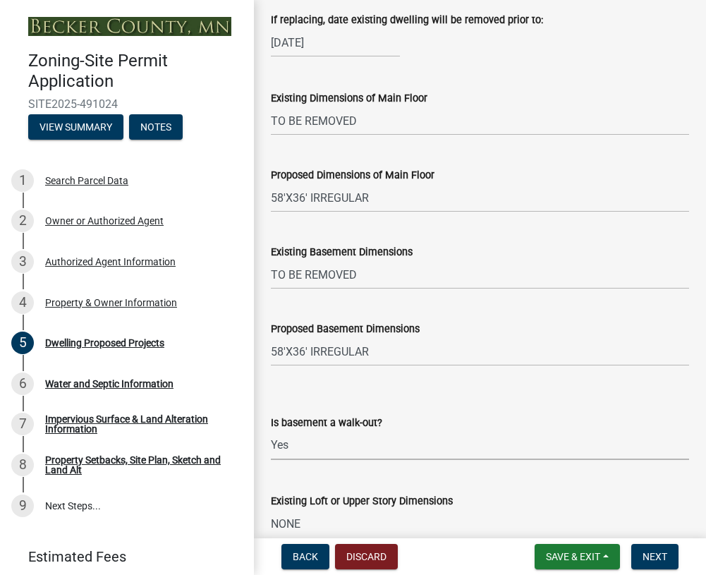
click at [387, 460] on select "Select Item... Yes No N/A" at bounding box center [480, 445] width 418 height 29
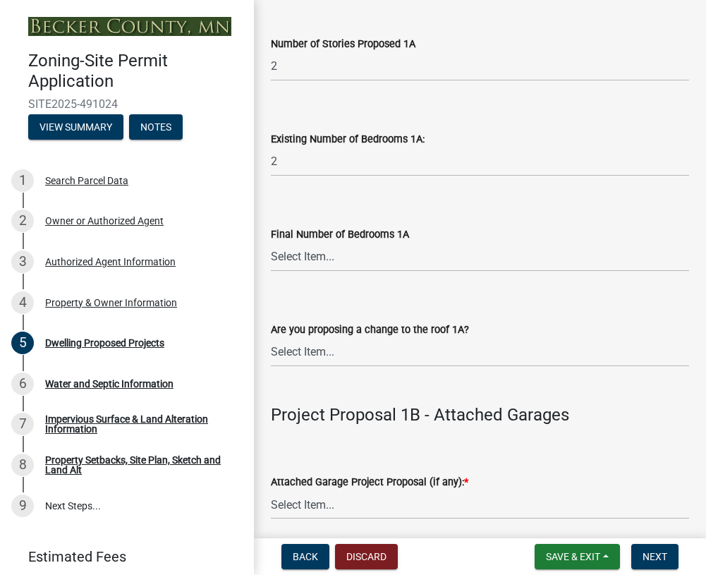
scroll to position [1482, 0]
click at [280, 176] on select "Select Item... 0 1 2 3 4 5 6 7 8" at bounding box center [480, 161] width 418 height 29
click at [271, 176] on select "Select Item... 0 1 2 3 4 5 6 7 8" at bounding box center [480, 161] width 418 height 29
select select "a045e8de-0125-48b5-a52c-0705e3235ca5"
click at [306, 271] on select "Select Item... 0 1 2 3 4 5 6 7 8" at bounding box center [480, 256] width 418 height 29
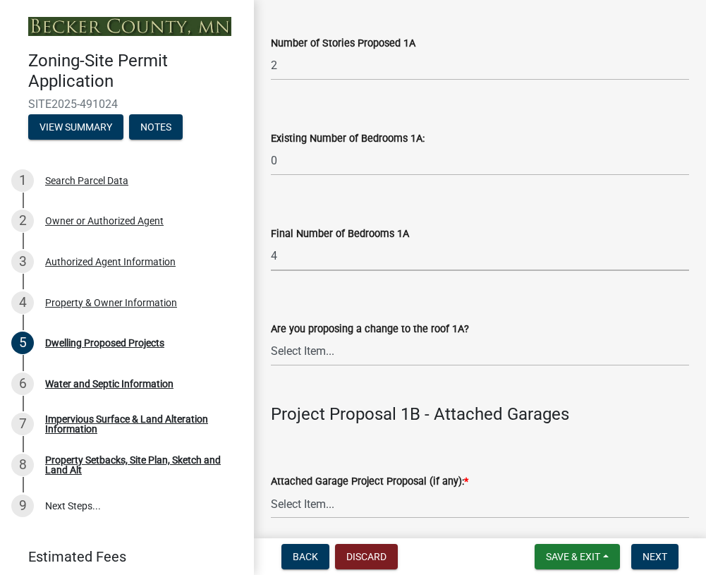
click at [271, 271] on select "Select Item... 0 1 2 3 4 5 6 7 8" at bounding box center [480, 256] width 418 height 29
select select "247d334f-ddb5-435c-9042-0e10186c5422"
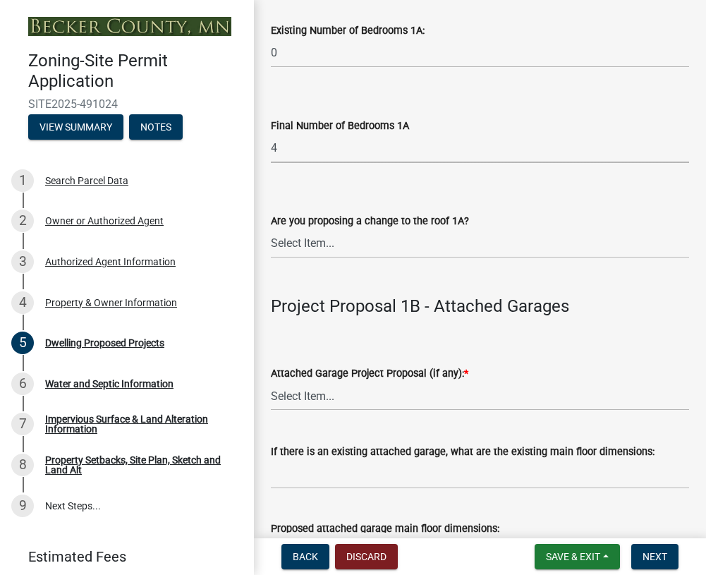
scroll to position [1623, 0]
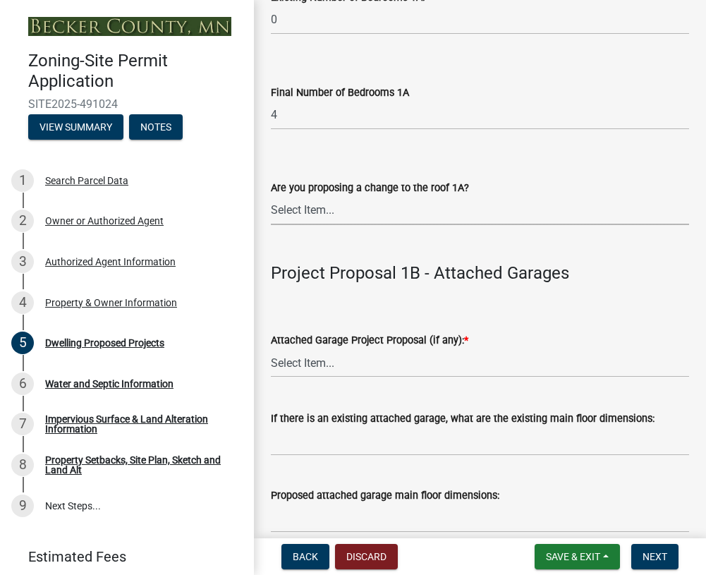
click at [327, 225] on select "Select Item... N/A Yes No" at bounding box center [480, 210] width 418 height 29
click at [271, 225] on select "Select Item... N/A Yes No" at bounding box center [480, 210] width 418 height 29
select select "5dd6cdd5-8b7d-4534-b791-478230f7b8b7"
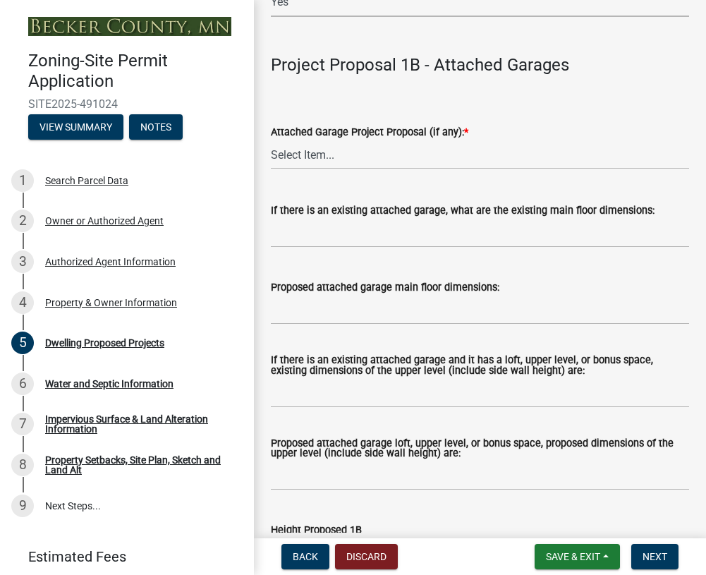
scroll to position [1835, 0]
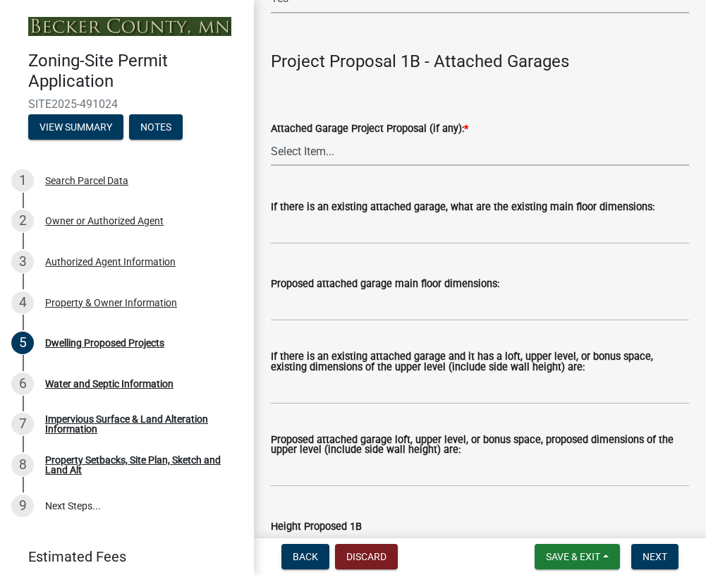
click at [336, 166] on select "Select Item... N/A New Attached Garage Addition to Attached Garage" at bounding box center [480, 151] width 418 height 29
click at [271, 166] on select "Select Item... N/A New Attached Garage Addition to Attached Garage" at bounding box center [480, 151] width 418 height 29
select select "638dddef-31f4-4d73-b0b5-0ffc7b344434"
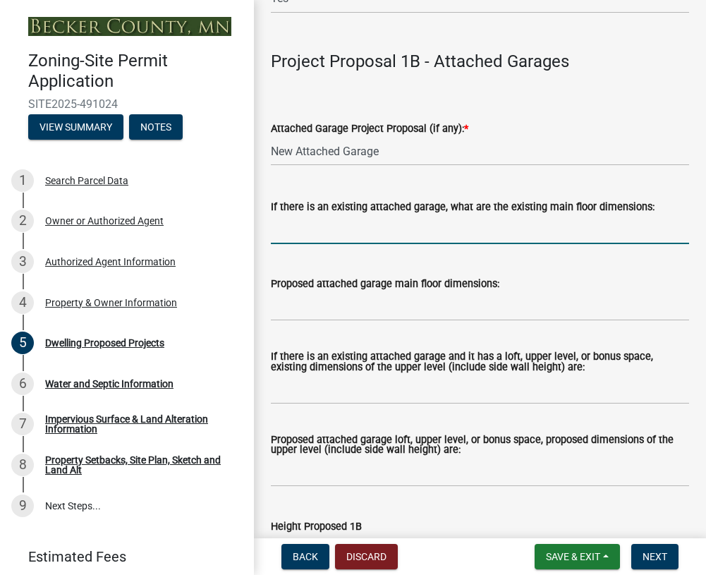
click at [292, 244] on input "If there is an existing attached garage, what are the existing main floor dimen…" at bounding box center [480, 229] width 418 height 29
type input "NONE"
click at [298, 321] on input "Proposed attached garage main floor dimensions:" at bounding box center [480, 306] width 418 height 29
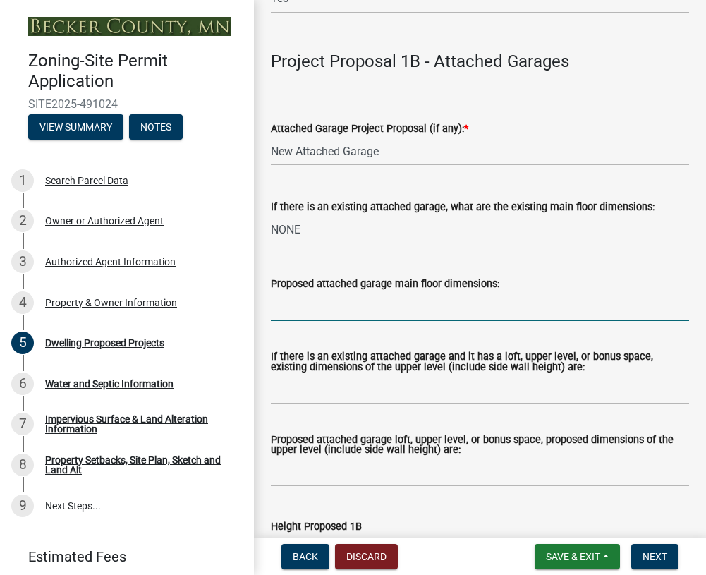
click at [310, 321] on input "Proposed attached garage main floor dimensions:" at bounding box center [480, 306] width 418 height 29
type input "26'X28'"
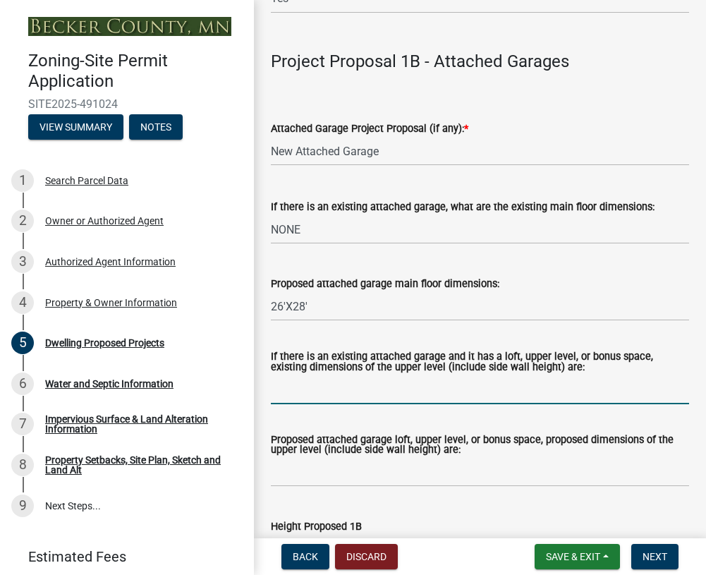
click at [277, 404] on input "If there is an existing attached garage and it has a loft, upper level, or bonu…" at bounding box center [480, 389] width 418 height 29
type input "N/A"
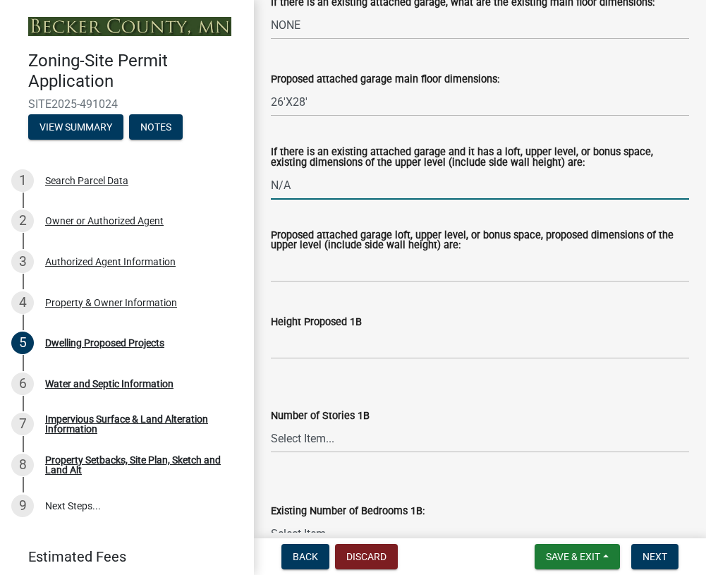
scroll to position [2046, 0]
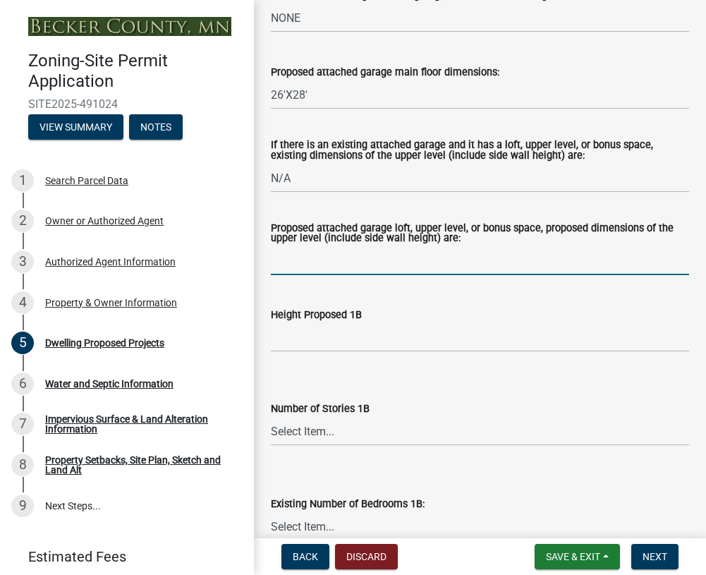
click at [288, 275] on input "Proposed attached garage loft, upper level, or bonus space, proposed dimensions…" at bounding box center [480, 260] width 418 height 29
type input "12'X28' SIDEWALL 4' (BONUS ROOM TRUSSES)"
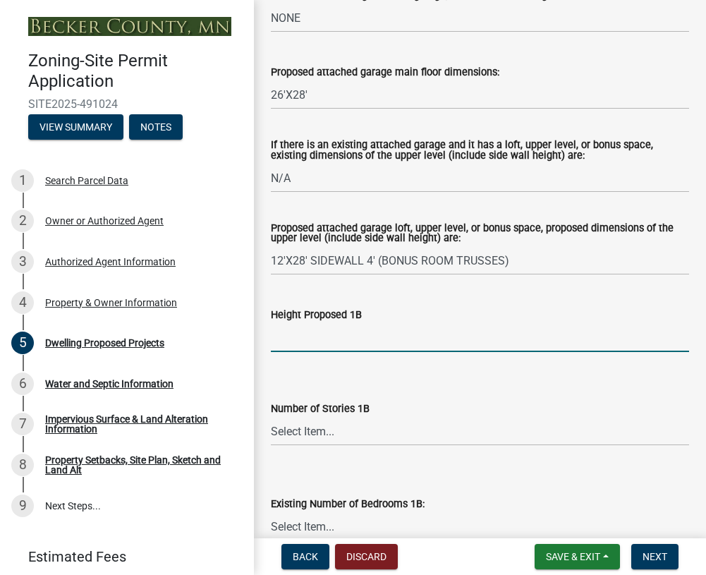
click at [310, 352] on input "Height Proposed 1B" at bounding box center [480, 337] width 418 height 29
type input "28'"
drag, startPoint x: 356, startPoint y: 460, endPoint x: 373, endPoint y: 455, distance: 17.0
click at [356, 446] on select "Select Item... N/A 1 1.25 1.5 1.75 2 2.25 2.5" at bounding box center [480, 431] width 418 height 29
click at [271, 446] on select "Select Item... N/A 1 1.25 1.5 1.75 2 2.25 2.5" at bounding box center [480, 431] width 418 height 29
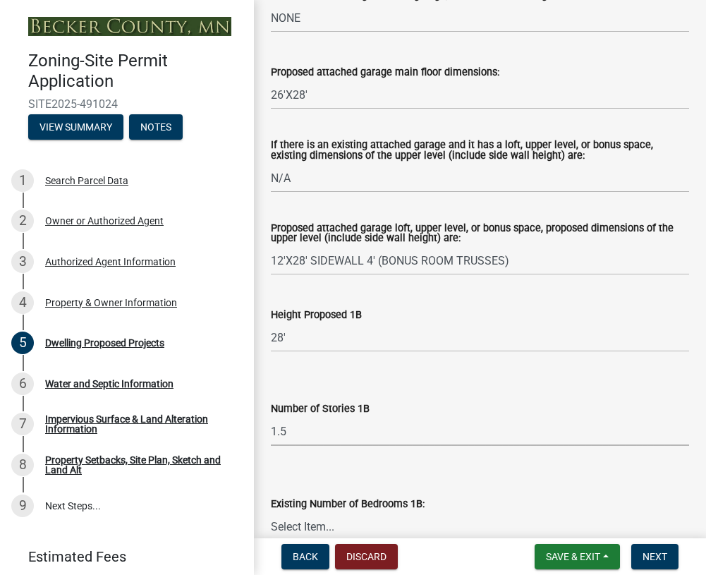
select select "77b5241b-0119-4fa2-9bfc-d73dc1f4ad97"
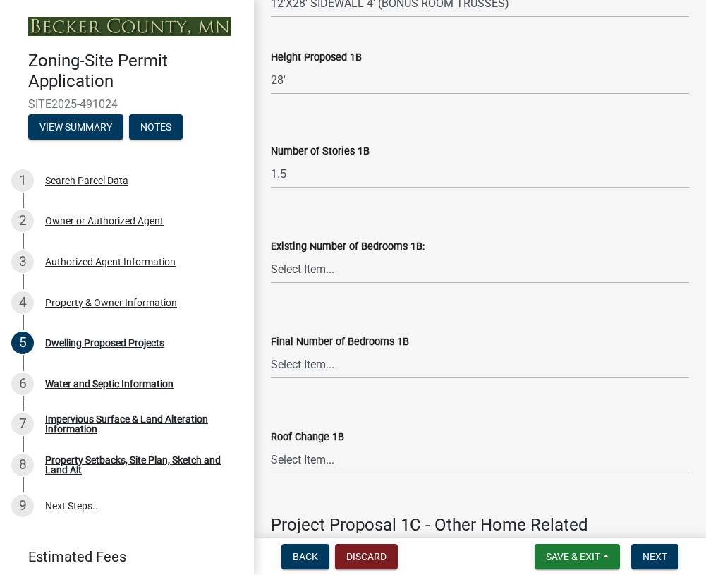
scroll to position [2329, 0]
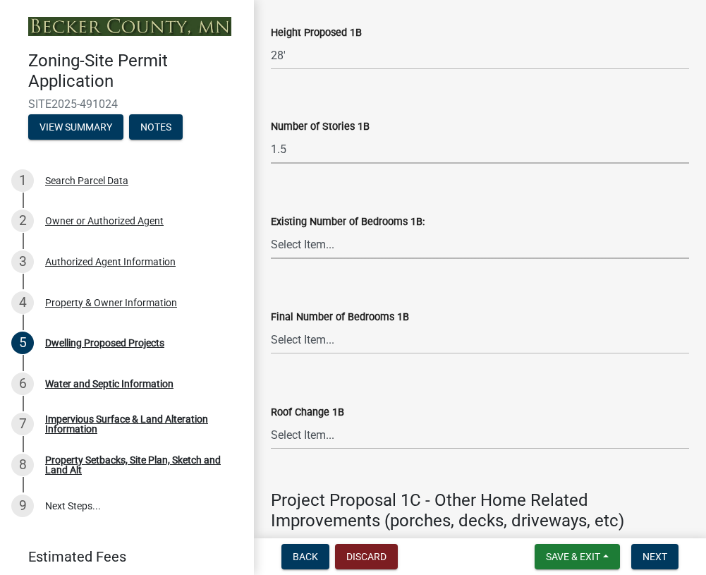
click at [306, 259] on select "Select Item... 0 1 2 3 4 5 6 7 8" at bounding box center [480, 244] width 418 height 29
click at [271, 259] on select "Select Item... 0 1 2 3 4 5 6 7 8" at bounding box center [480, 244] width 418 height 29
select select "8786fdd2-7f96-462d-8069-e958fae6b9a0"
click at [294, 354] on select "Select Item... N/A 0 1 2 3 4 5 6 7 8" at bounding box center [480, 339] width 418 height 29
click at [271, 354] on select "Select Item... N/A 0 1 2 3 4 5 6 7 8" at bounding box center [480, 339] width 418 height 29
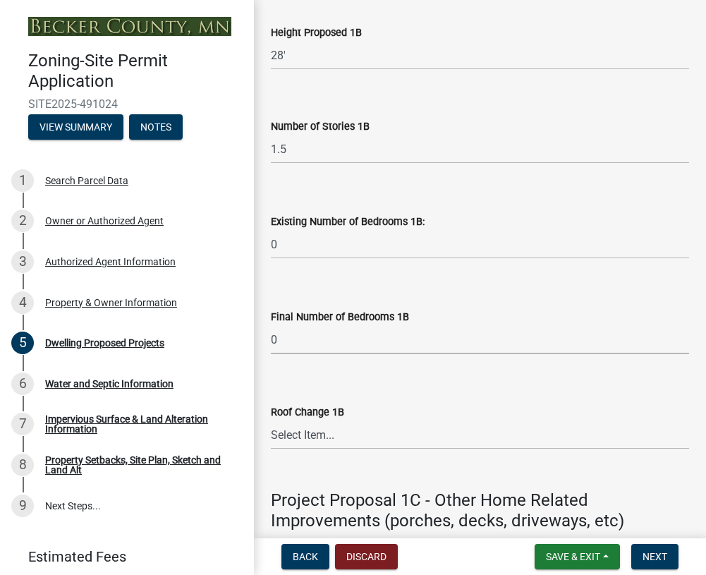
select select "59dc9cee-723e-448c-a454-fe3238b55aba"
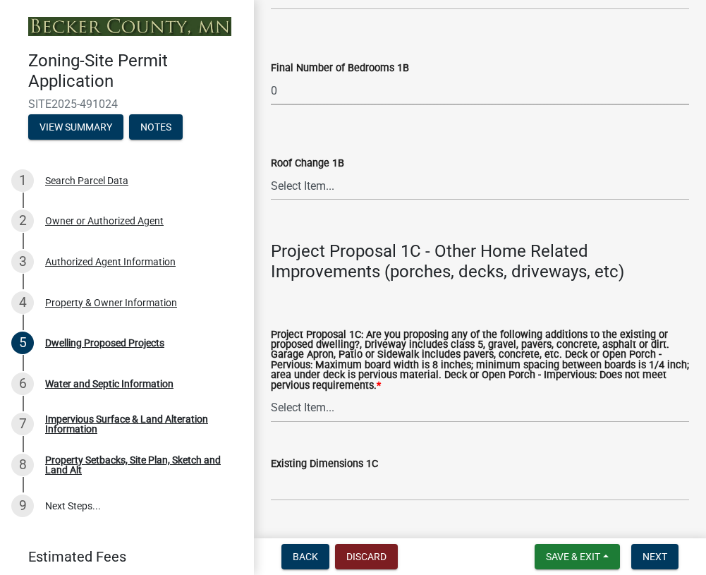
scroll to position [2611, 0]
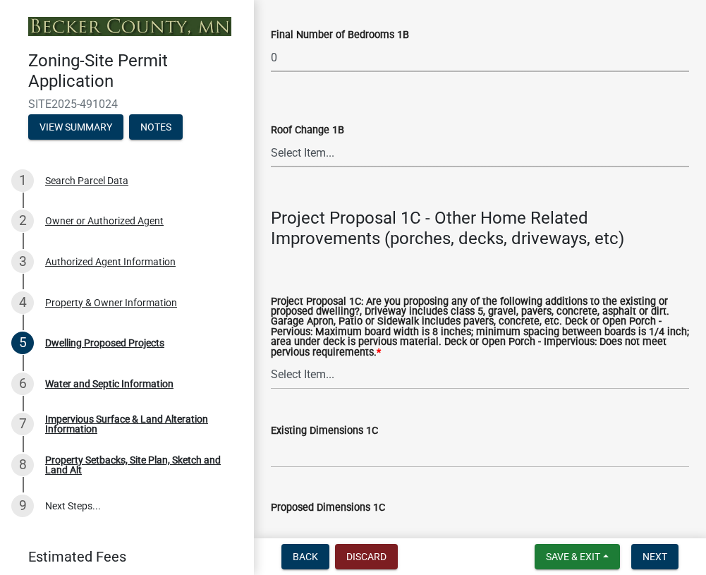
click at [304, 167] on select "Select Item... N/A Yes No" at bounding box center [480, 152] width 418 height 29
click at [271, 167] on select "Select Item... N/A Yes No" at bounding box center [480, 152] width 418 height 29
click at [291, 167] on select "Select Item... N/A Yes No" at bounding box center [480, 152] width 418 height 29
click at [271, 167] on select "Select Item... N/A Yes No" at bounding box center [480, 152] width 418 height 29
select select "75cb6c0c-1bab-4101-a7ce-eb87cbd598c1"
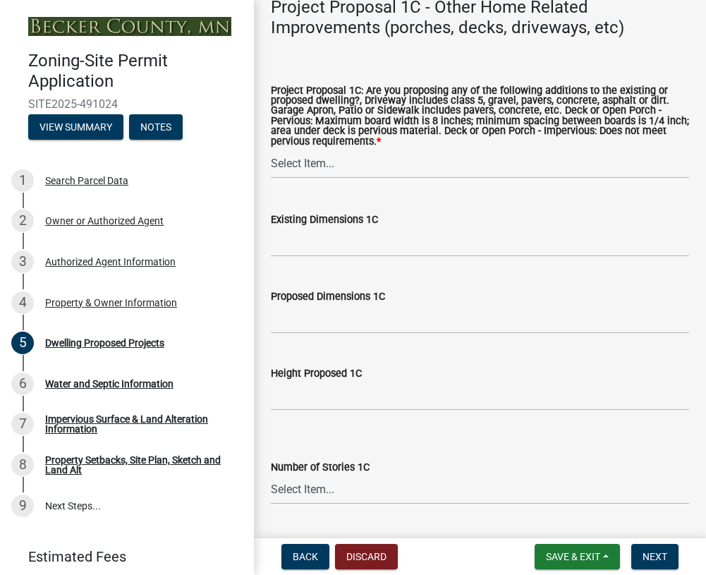
scroll to position [2823, 0]
click at [315, 178] on select "Select Item... N/A Driveway Garage Apron Home Patio Sidewalk Deck - Pervious De…" at bounding box center [480, 163] width 418 height 29
click at [271, 178] on select "Select Item... N/A Driveway Garage Apron Home Patio Sidewalk Deck - Pervious De…" at bounding box center [480, 163] width 418 height 29
select select "cbc699c5-a6de-4f3d-a533-ae678b946106"
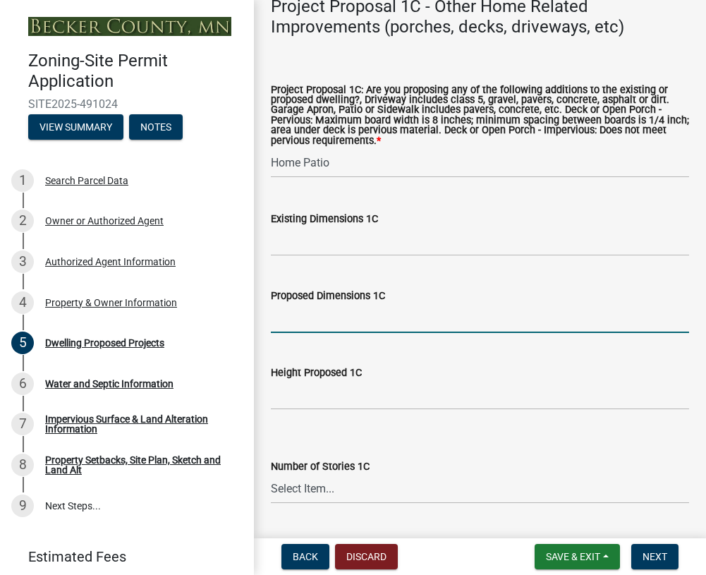
click at [293, 333] on input "Proposed Dimensions 1C" at bounding box center [480, 318] width 418 height 29
type input "6'X16'"
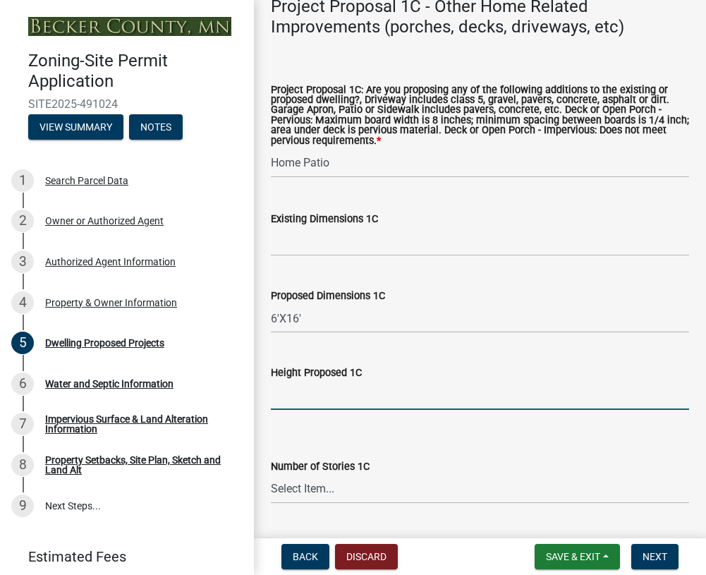
click at [322, 410] on input "Height Proposed 1C" at bounding box center [480, 395] width 418 height 29
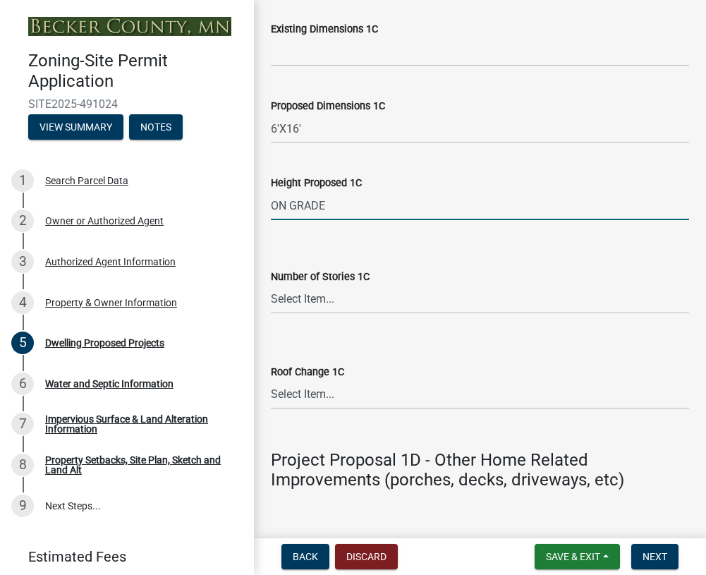
scroll to position [3034, 0]
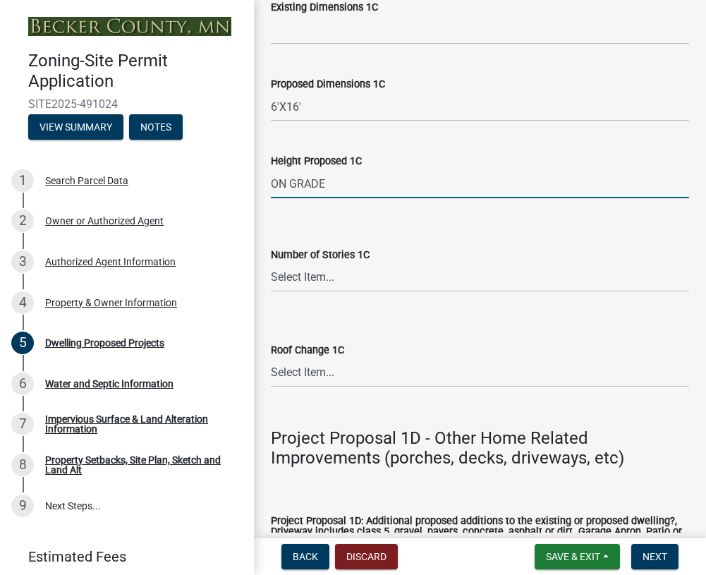
type input "ON GRADE"
click at [321, 292] on select "Select Item... N\A 1 1.25 1.5 1.75 2 2.25 2.5" at bounding box center [480, 277] width 418 height 29
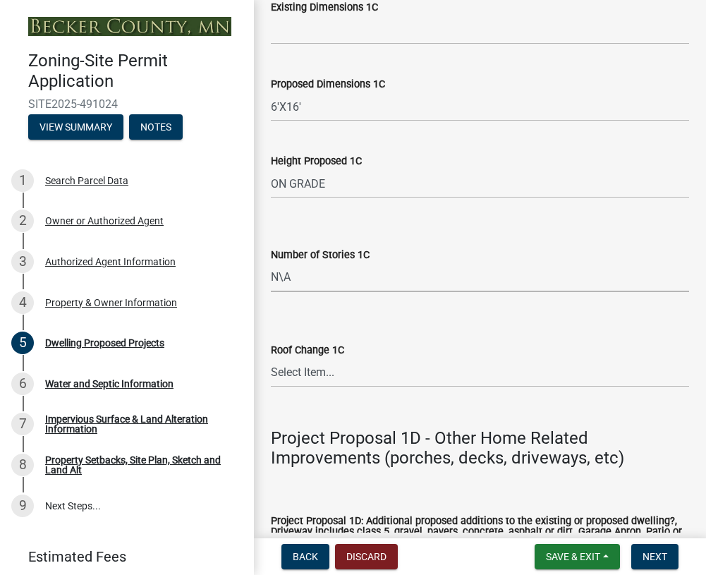
click at [271, 292] on select "Select Item... N\A 1 1.25 1.5 1.75 2 2.25 2.5" at bounding box center [480, 277] width 418 height 29
select select "8e4dc0e1-7dfa-4afc-85b9-5ad40795f204"
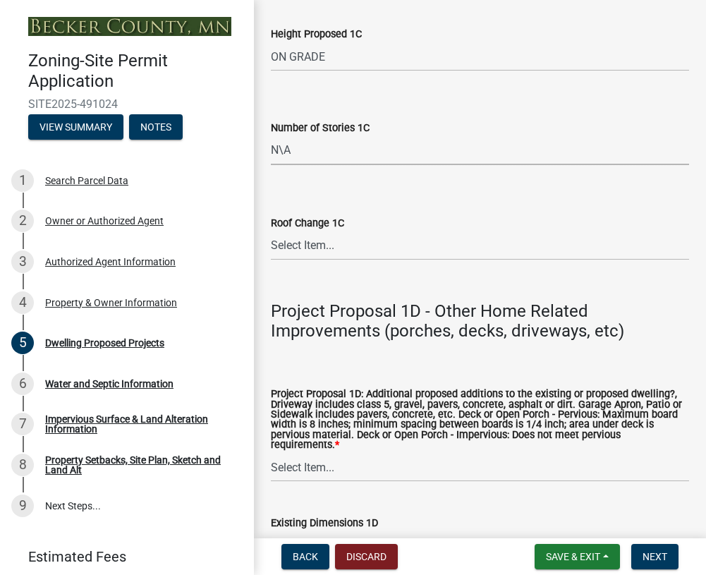
scroll to position [3175, 0]
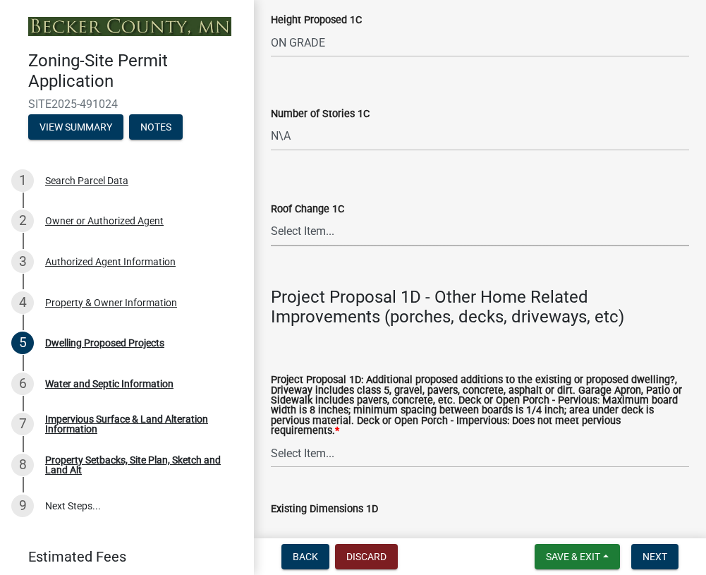
click at [325, 246] on select "Select Item... N/A Yes No" at bounding box center [480, 231] width 418 height 29
click at [271, 246] on select "Select Item... N/A Yes No" at bounding box center [480, 231] width 418 height 29
select select "107cbe59-677b-44f2-96fc-816b282ebb79"
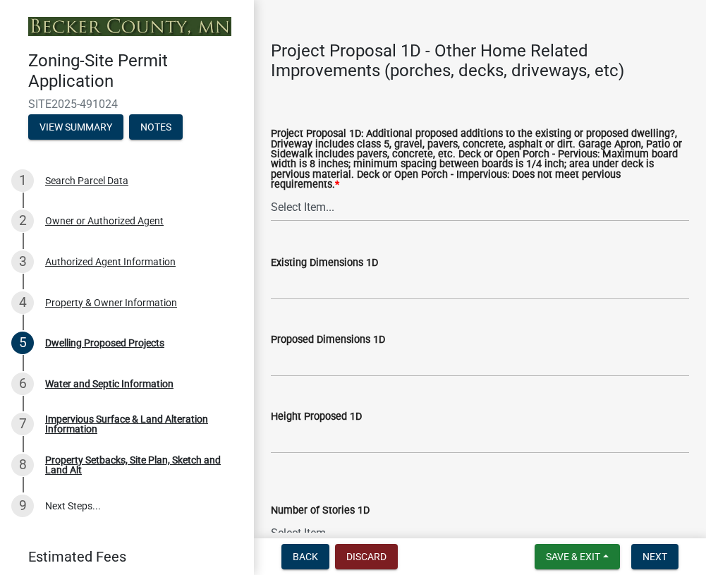
scroll to position [3458, 0]
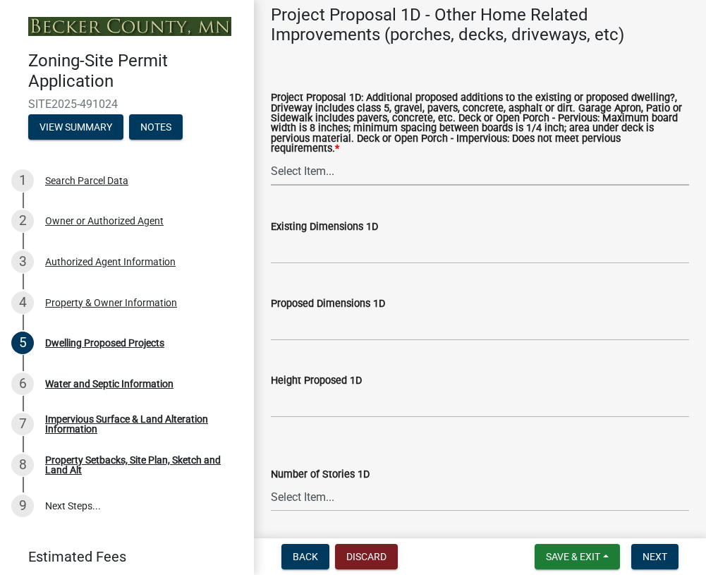
click at [308, 186] on select "Select Item... N/A Driveway Garage Apron Home Patio Sidewalk Deck - Pervious De…" at bounding box center [480, 171] width 418 height 29
click at [271, 186] on select "Select Item... N/A Driveway Garage Apron Home Patio Sidewalk Deck - Pervious De…" at bounding box center [480, 171] width 418 height 29
select select "dc6230dd-bdad-407f-bef0-b6909629af6d"
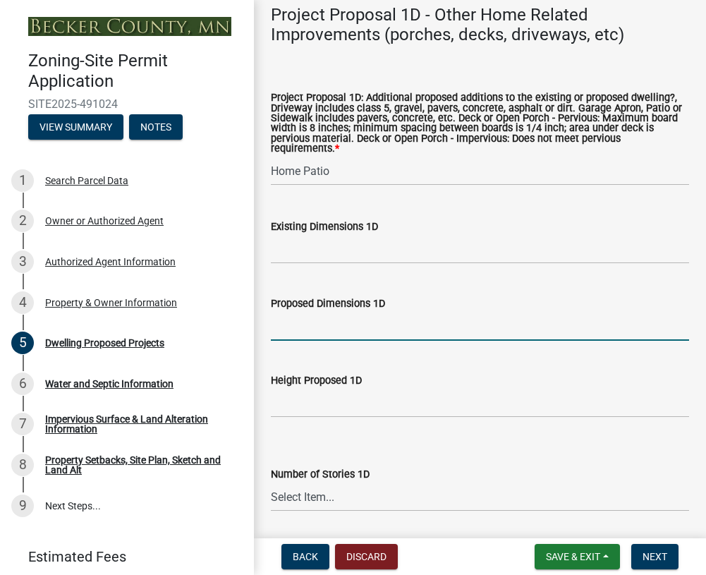
click at [294, 341] on input "Proposed Dimensions 1D" at bounding box center [480, 326] width 418 height 29
type input "12'X16'"
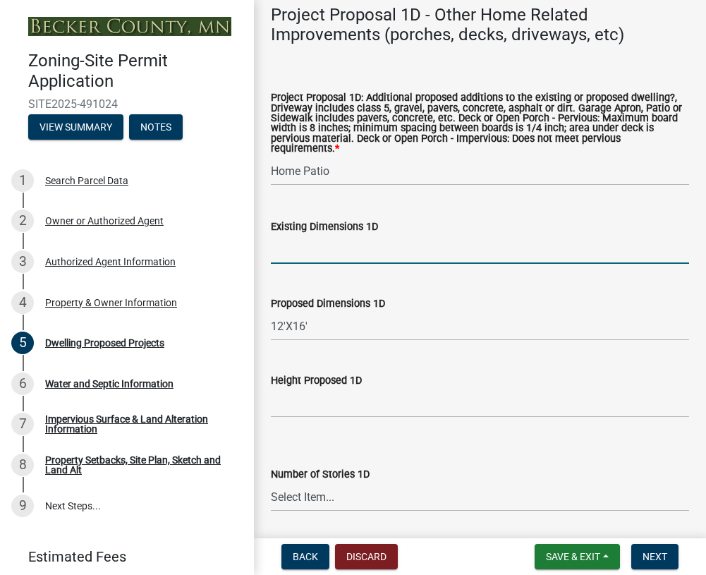
click at [301, 264] on input "Existing Dimensions 1D" at bounding box center [480, 249] width 418 height 29
type input "NONE"
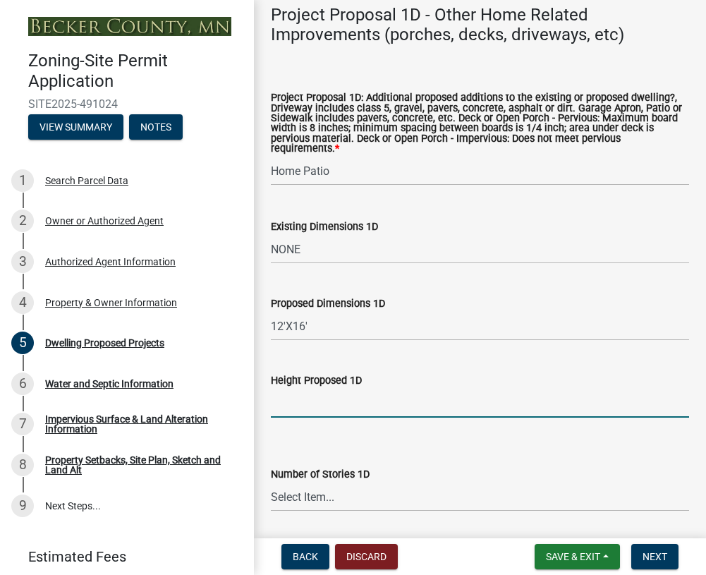
click at [287, 418] on input "Height Proposed 1D" at bounding box center [480, 403] width 418 height 29
type input "N/A"
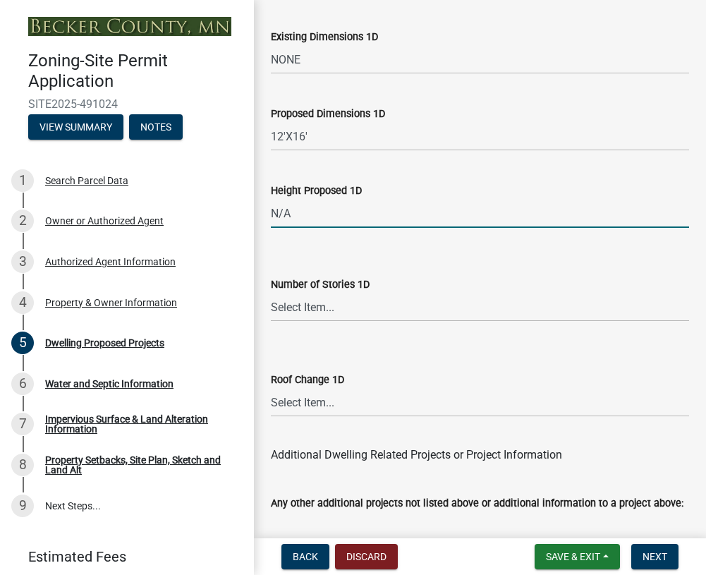
scroll to position [3669, 0]
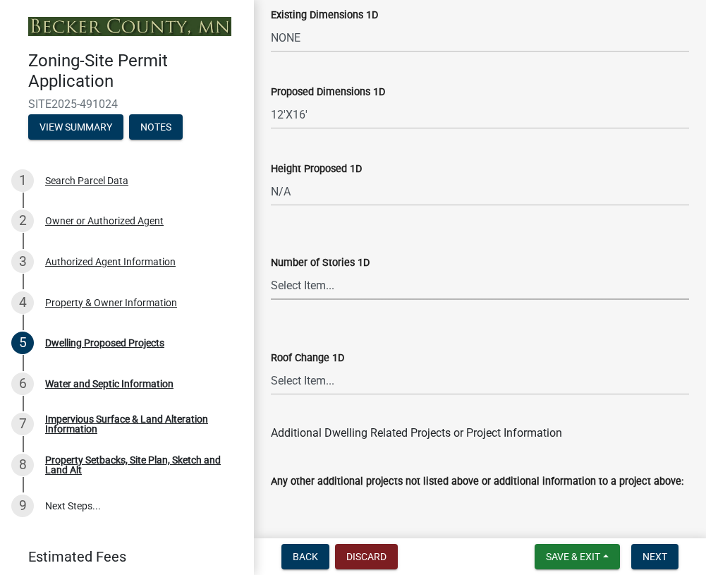
click at [306, 300] on select "Select Item... N\A 1 1.25 1.5 1.75 2 2.25 2.5" at bounding box center [480, 285] width 418 height 29
click at [271, 300] on select "Select Item... N\A 1 1.25 1.5 1.75 2 2.25 2.5" at bounding box center [480, 285] width 418 height 29
select select "7f420323-49a9-4fd0-9441-05b3dc777552"
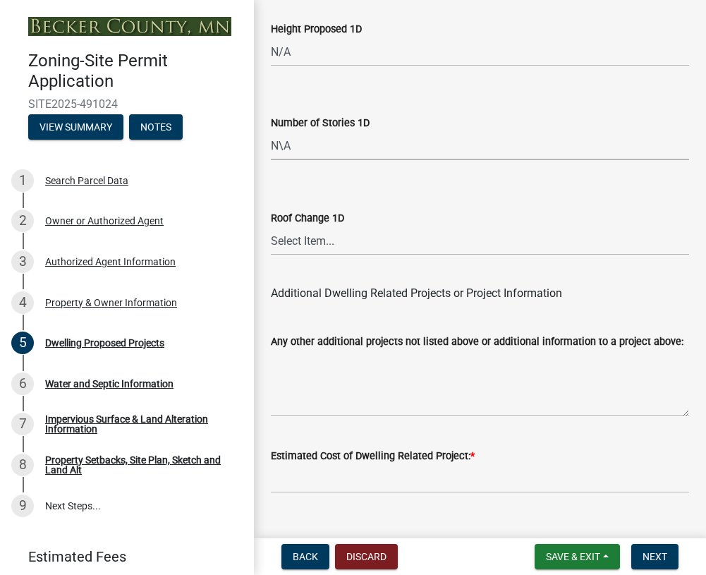
scroll to position [3811, 0]
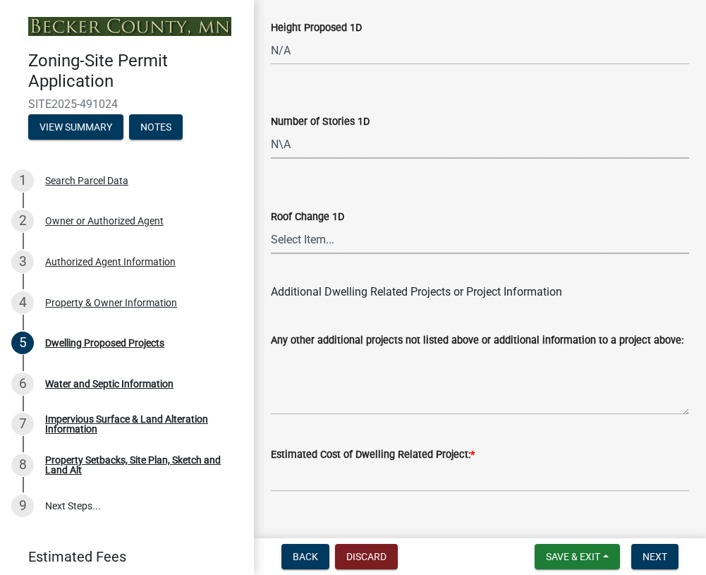
click at [303, 254] on select "Select Item... N/A Yes No" at bounding box center [480, 239] width 418 height 29
click at [271, 254] on select "Select Item... N/A Yes No" at bounding box center [480, 239] width 418 height 29
select select "ec305202-ae01-487b-b5e4-3a5aacc1e384"
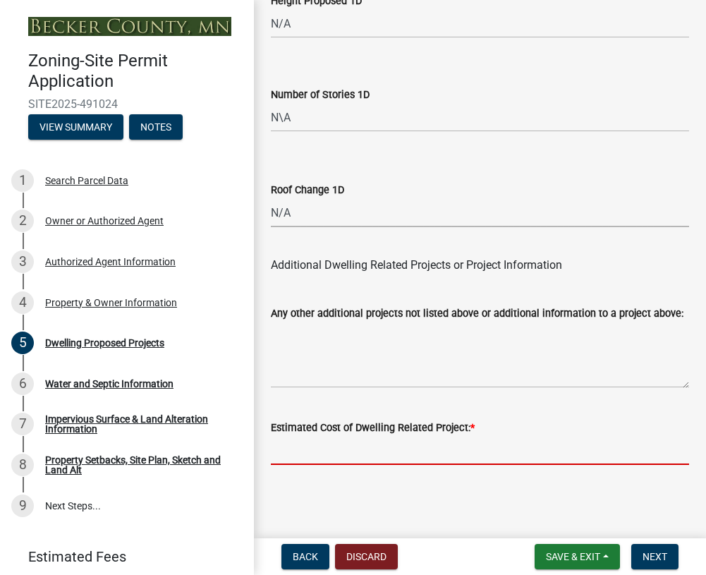
click at [289, 453] on input "text" at bounding box center [480, 450] width 418 height 29
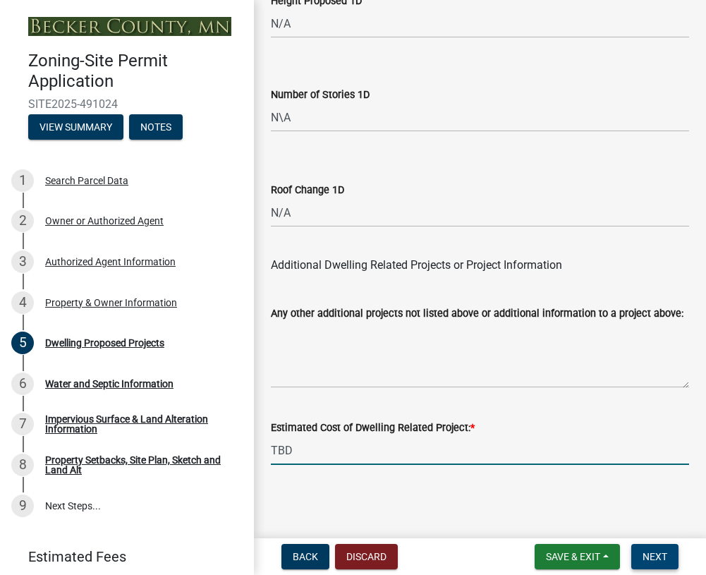
type input "0"
click at [661, 556] on span "Next" at bounding box center [655, 556] width 25 height 11
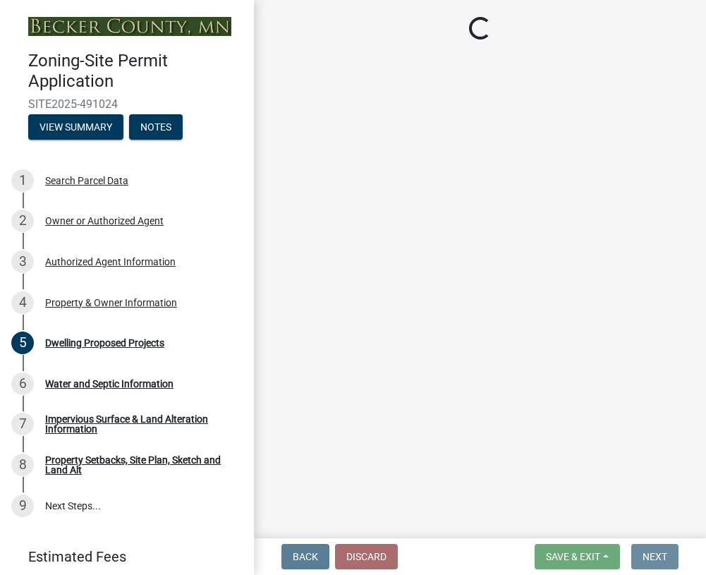
scroll to position [0, 0]
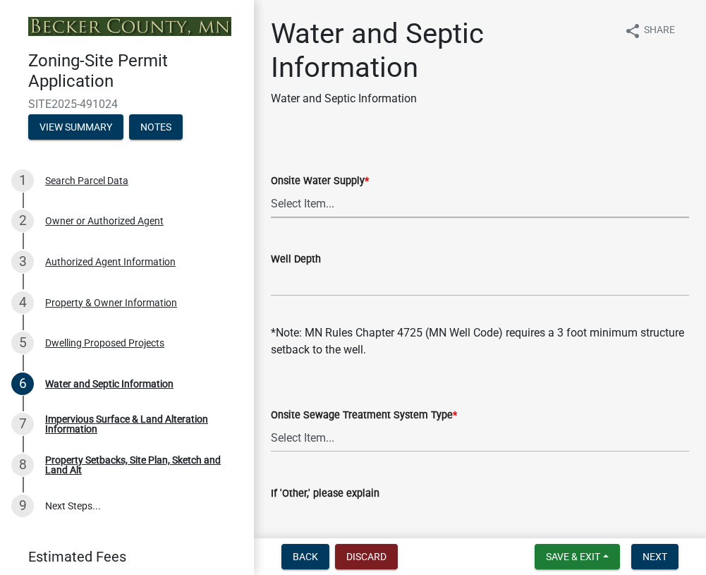
click at [322, 203] on select "Select Item... Well New Well to be Installed Attached to City Water System No o…" at bounding box center [480, 203] width 418 height 29
click at [271, 189] on select "Select Item... Well New Well to be Installed Attached to City Water System No o…" at bounding box center [480, 203] width 418 height 29
select select "295c6ba3-00c2-4229-aea3-8b4be6316de8"
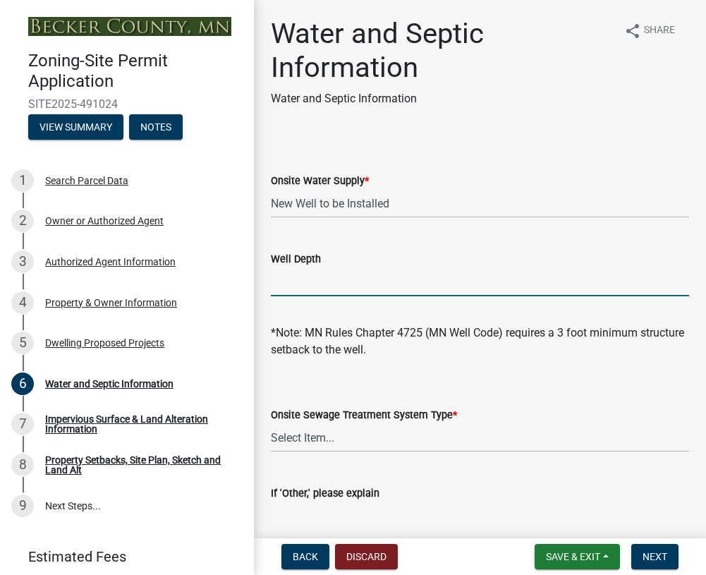
click at [281, 286] on input "Well Depth" at bounding box center [480, 281] width 418 height 29
type input "TBD"
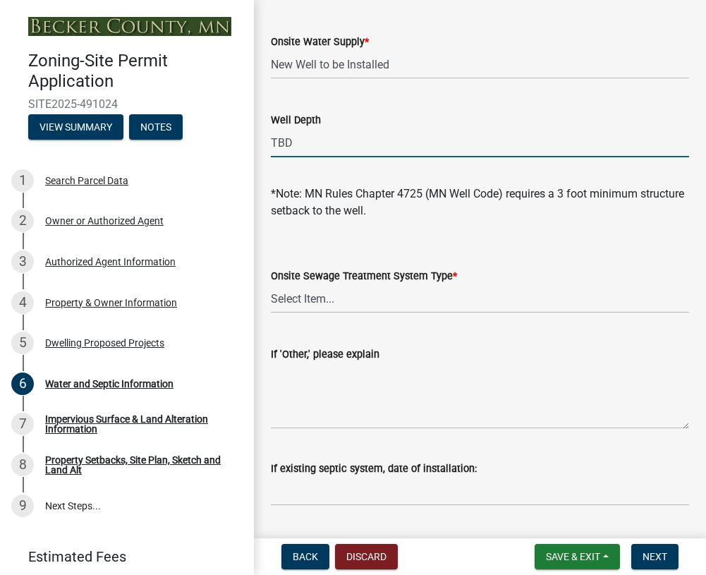
scroll to position [141, 0]
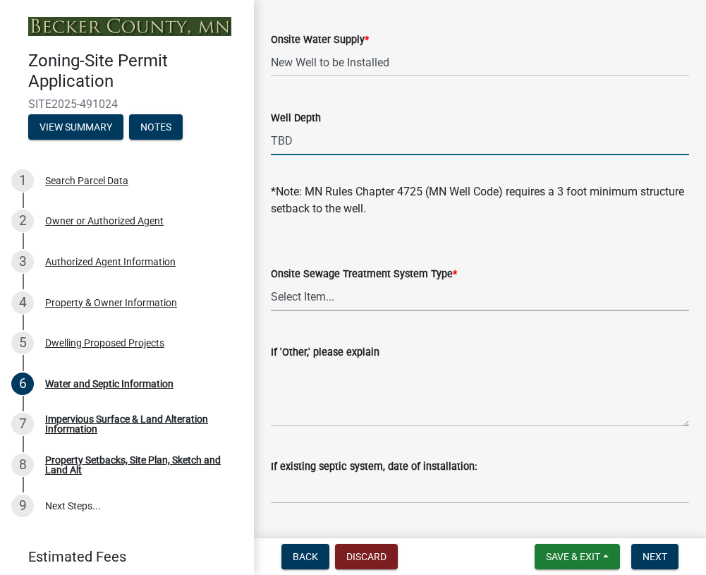
click at [320, 301] on select "Select Item... No existing or proposed septic Proposed New or Corrected Septic …" at bounding box center [480, 296] width 418 height 29
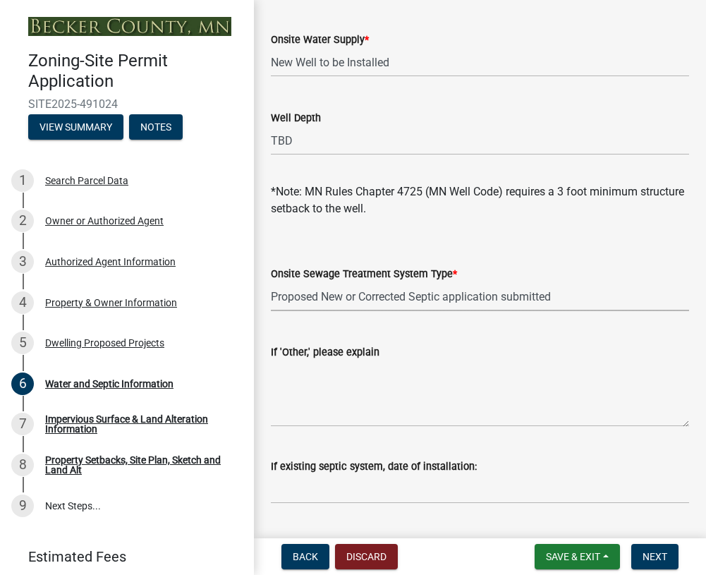
click at [271, 282] on select "Select Item... No existing or proposed septic Proposed New or Corrected Septic …" at bounding box center [480, 296] width 418 height 29
select select "4828487e-2007-429b-991d-671fae0459c9"
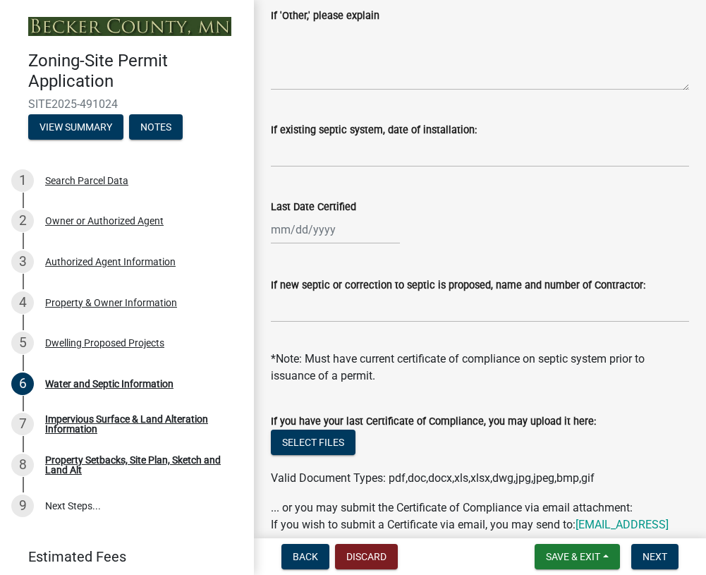
scroll to position [494, 0]
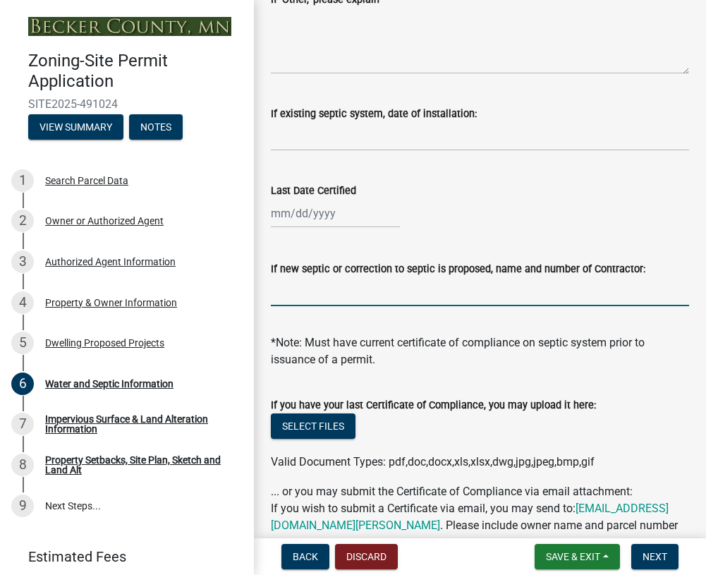
click at [289, 298] on input "If new septic or correction to septic is proposed, name and number of Contracto…" at bounding box center [480, 291] width 418 height 29
type input "TBD"
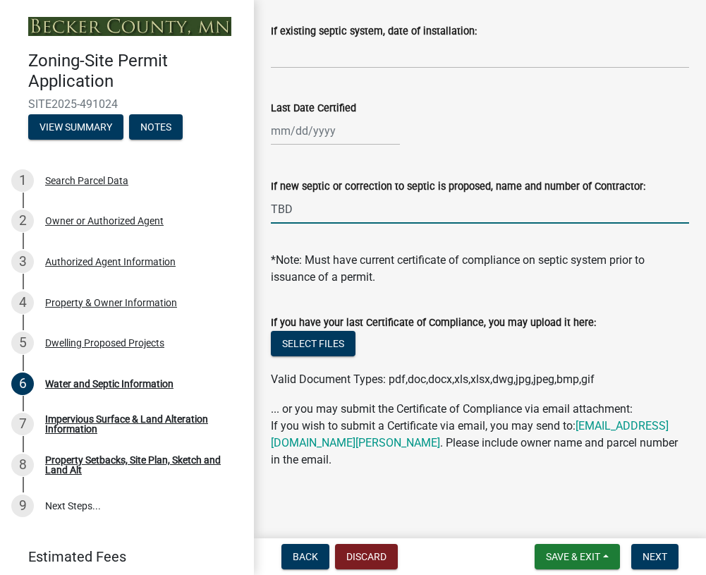
scroll to position [579, 0]
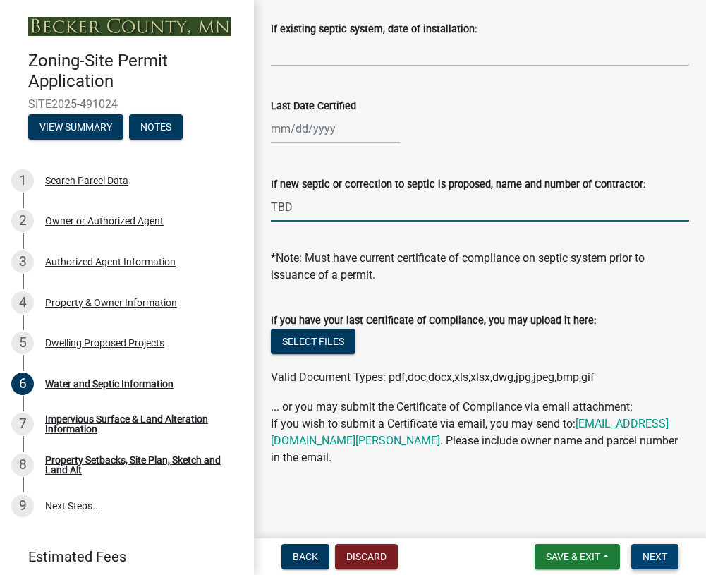
click at [655, 559] on span "Next" at bounding box center [655, 556] width 25 height 11
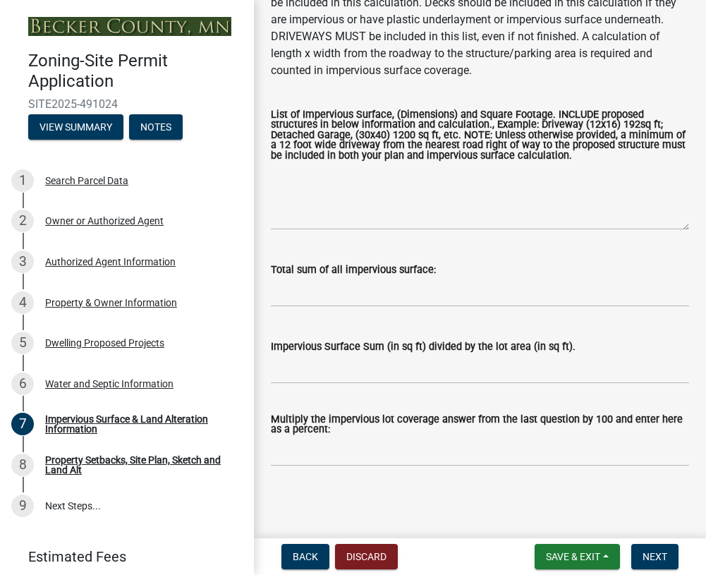
scroll to position [282, 0]
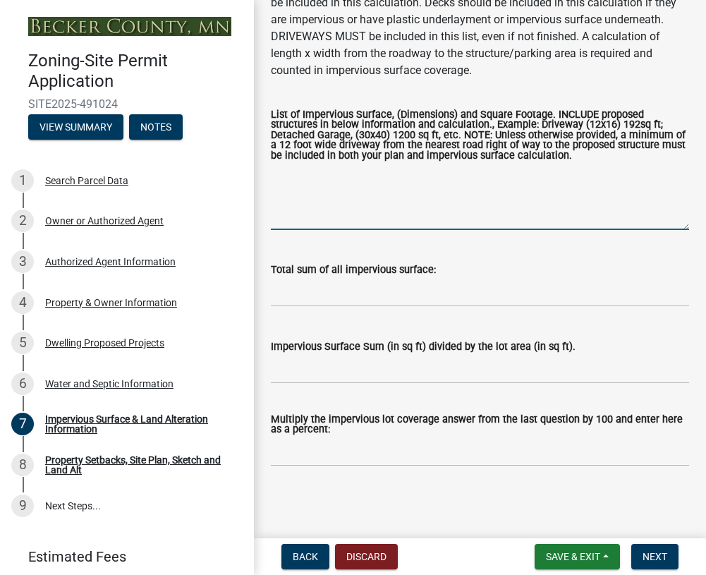
click at [289, 230] on textarea "List of Impervious Surface, (Dimensions) and Square Footage. INCLUDE proposed s…" at bounding box center [480, 197] width 418 height 66
click at [323, 191] on textarea "HOUSE" at bounding box center [480, 197] width 418 height 66
click at [634, 186] on textarea "HOUSE (IRREGULAR) 1676 SF, GARAGE (26'X28') 728 SF, ENTRY PATIO" at bounding box center [480, 197] width 418 height 66
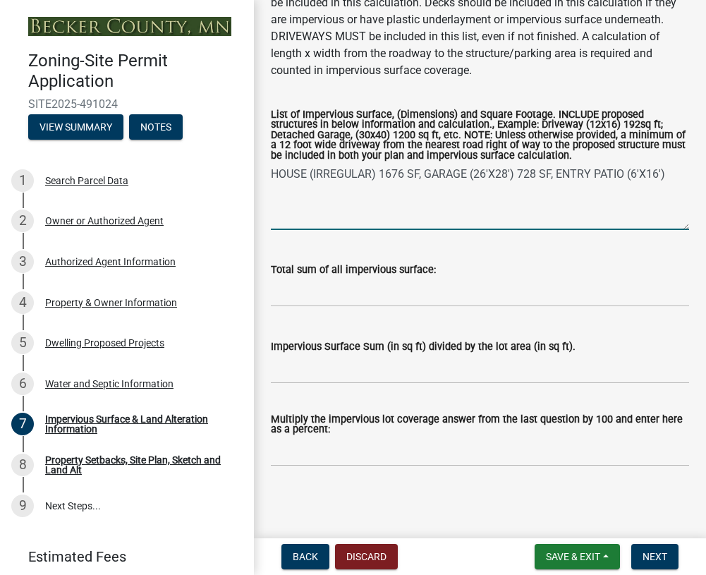
click at [668, 190] on textarea "HOUSE (IRREGULAR) 1676 SF, GARAGE (26'X28') 728 SF, ENTRY PATIO (6'X16')" at bounding box center [480, 197] width 418 height 66
drag, startPoint x: 320, startPoint y: 200, endPoint x: 327, endPoint y: 202, distance: 7.4
click at [320, 200] on textarea "HOUSE (IRREGULAR) 1676 SF, GARAGE (26'X28') 728 SF, ENTRY PATIO (6'X16') 96 SF," at bounding box center [480, 197] width 418 height 66
drag, startPoint x: 393, startPoint y: 200, endPoint x: 414, endPoint y: 203, distance: 21.4
click at [394, 199] on textarea "HOUSE (IRREGULAR) 1676 SF, GARAGE (26'X28') 728 SF, ENTRY PATIO (6'X16') 96 SF,…" at bounding box center [480, 197] width 418 height 66
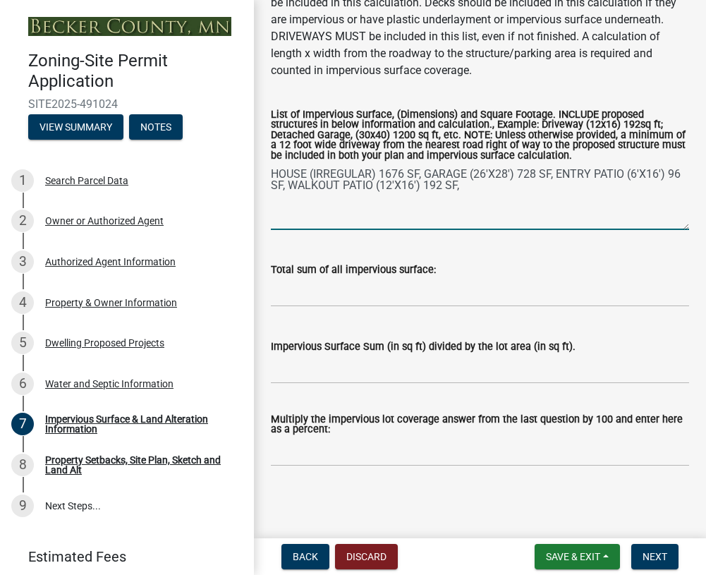
click at [488, 201] on textarea "HOUSE (IRREGULAR) 1676 SF, GARAGE (26'X28') 728 SF, ENTRY PATIO (6'X16') 96 SF,…" at bounding box center [480, 197] width 418 height 66
click at [386, 215] on textarea "HOUSE (IRREGULAR) 1676 SF, GARAGE (26'X28') 728 SF, ENTRY PATIO (6'X16') 96 SF,…" at bounding box center [480, 197] width 418 height 66
click at [469, 212] on textarea "HOUSE (IRREGULAR) 1676 SF, GARAGE (26'X28') 728 SF, ENTRY PATIO (6'X16') 96 SF,…" at bounding box center [480, 197] width 418 height 66
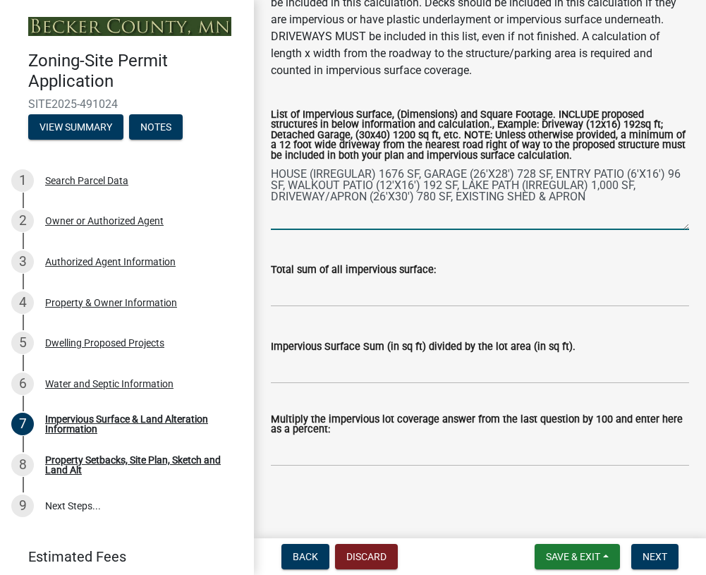
click at [601, 212] on textarea "HOUSE (IRREGULAR) 1676 SF, GARAGE (26'X28') 728 SF, ENTRY PATIO (6'X16') 96 SF,…" at bounding box center [480, 197] width 418 height 66
type textarea "HOUSE (IRREGULAR) 1676 SF, GARAGE (26'X28') 728 SF, ENTRY PATIO (6'X16') 96 SF,…"
click at [287, 307] on input "Total sum of all impervious surface:" at bounding box center [480, 292] width 418 height 29
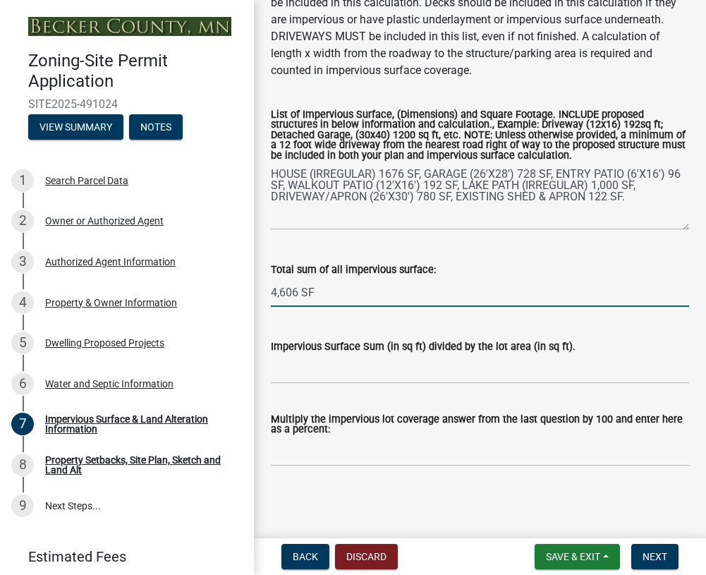
type input "4,606 SF"
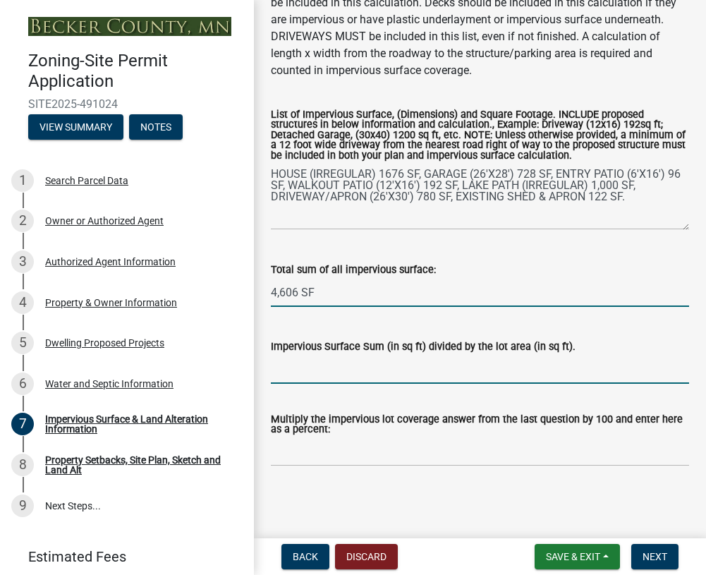
click at [298, 384] on input "Impervious Surface Sum (in sq ft) divided by the lot area (in sq ft)." at bounding box center [480, 369] width 418 height 29
type input ".220"
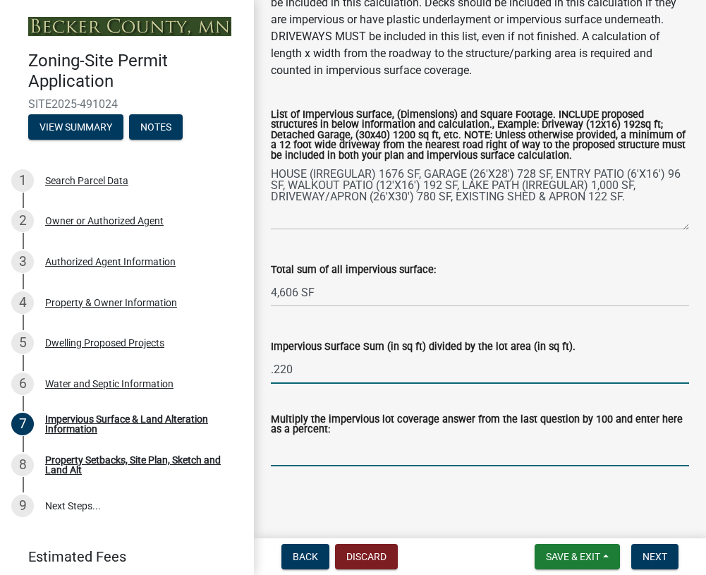
click at [317, 462] on input "Multiply the impervious lot coverage answer from the last question by 100 and e…" at bounding box center [480, 452] width 418 height 29
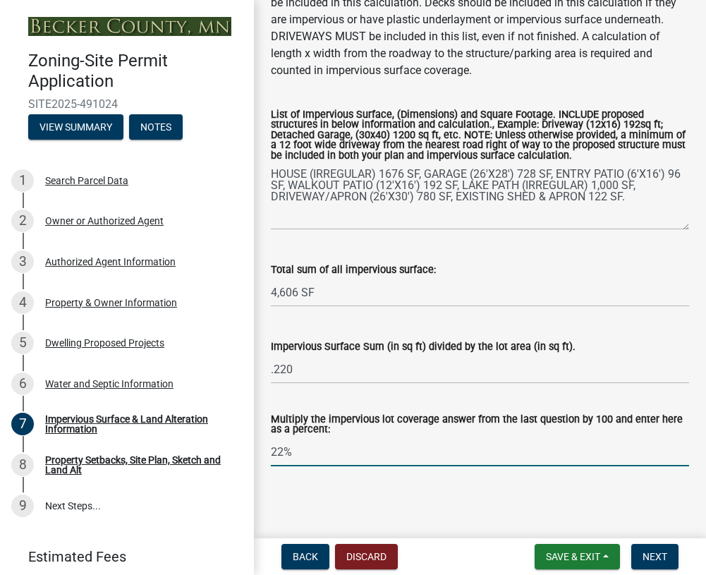
type input "22%"
click at [419, 490] on div "Impervious Surface & Land Alteration Information share Share Property Size 20,9…" at bounding box center [480, 130] width 440 height 719
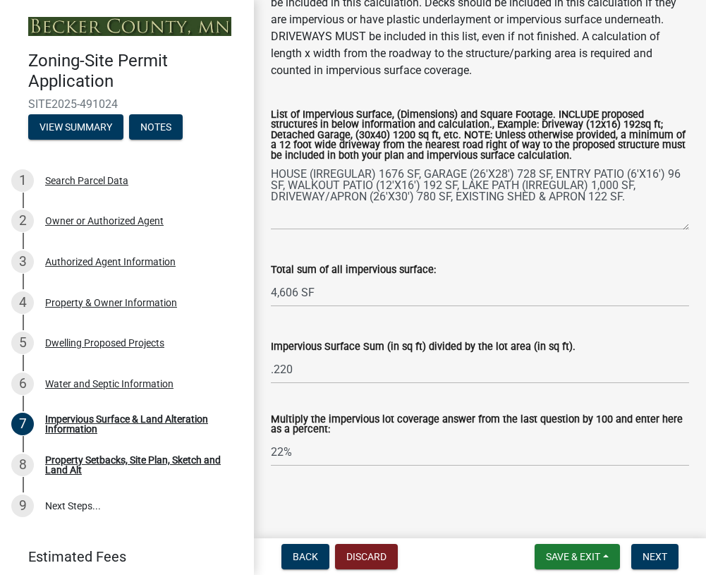
scroll to position [298, 0]
click at [659, 557] on span "Next" at bounding box center [655, 556] width 25 height 11
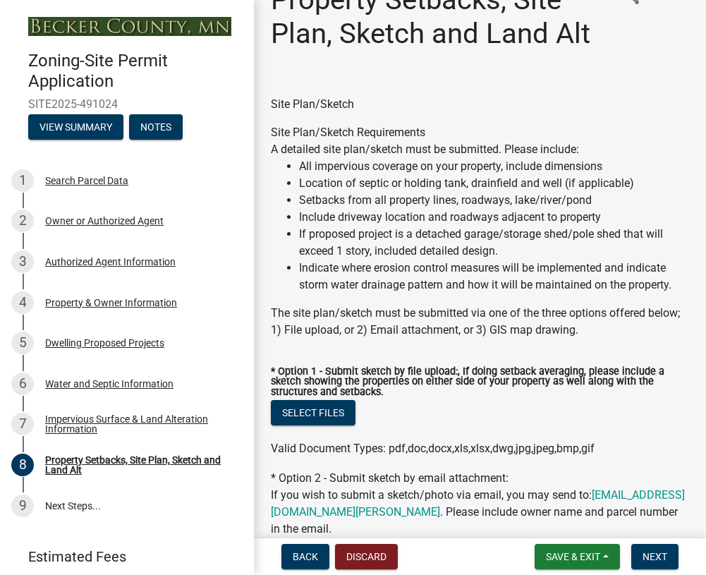
scroll to position [0, 0]
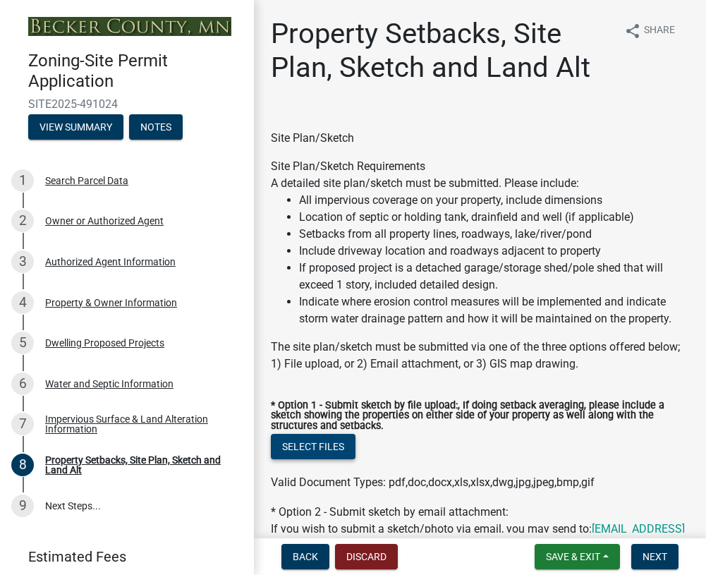
click at [321, 446] on button "Select files" at bounding box center [313, 446] width 85 height 25
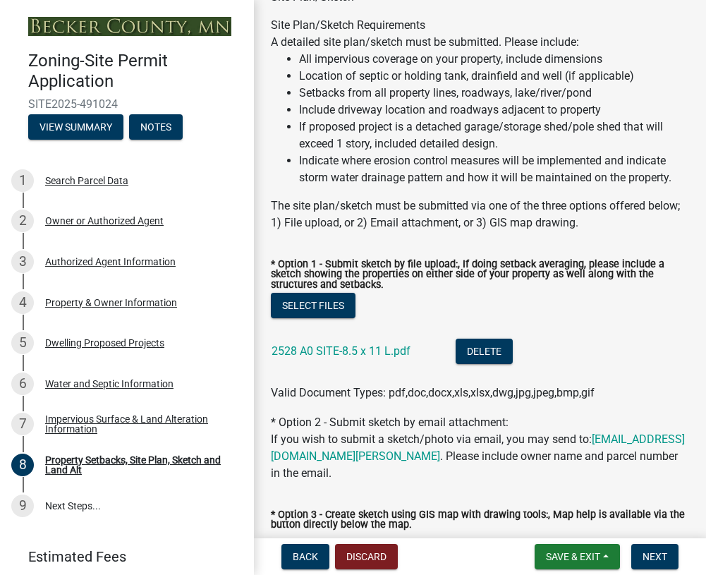
scroll to position [212, 0]
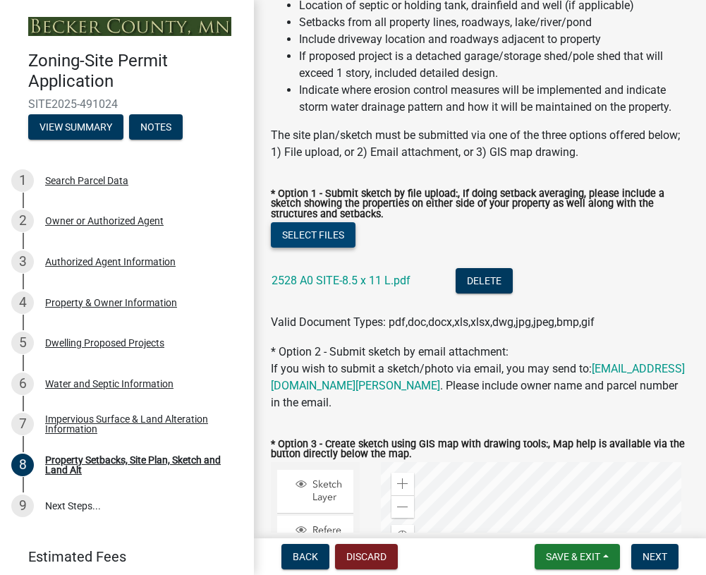
click at [332, 235] on button "Select files" at bounding box center [313, 234] width 85 height 25
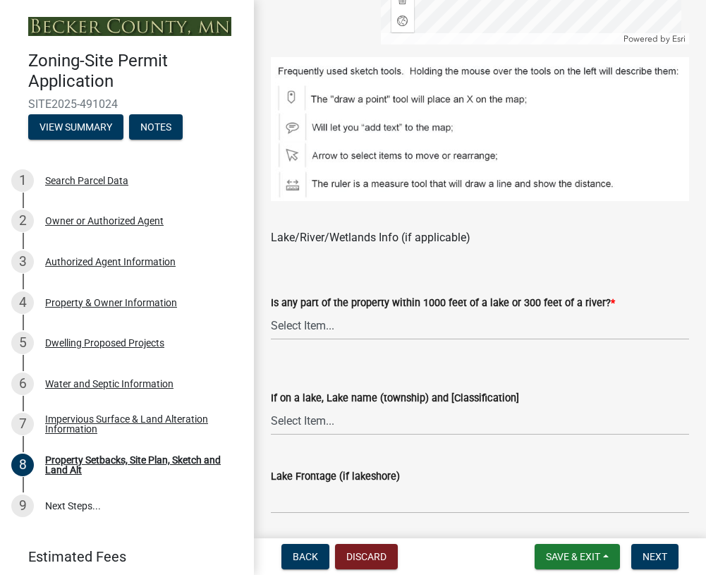
scroll to position [1058, 0]
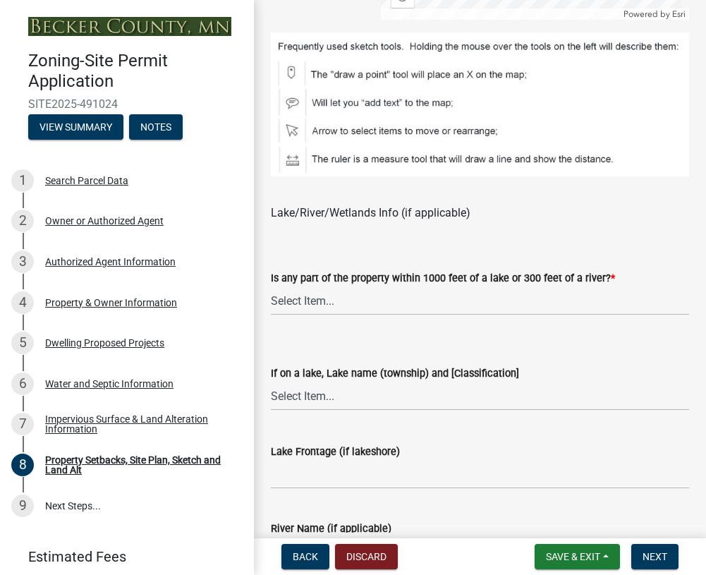
click at [338, 223] on wm-data-entity-input "Lake/River/Wetlands Info (if applicable)" at bounding box center [480, 210] width 418 height 45
click at [339, 300] on select "Select Item... Shoreland-Riparian (Property is bordering a lake, river or strea…" at bounding box center [480, 300] width 418 height 29
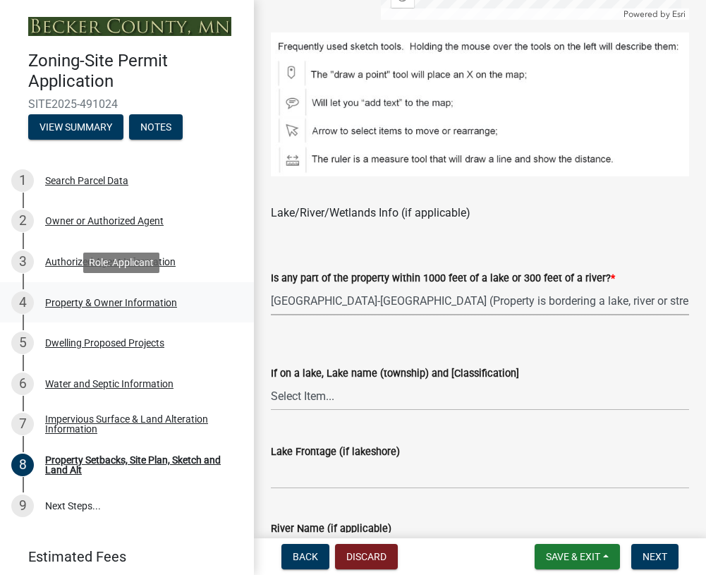
click at [271, 286] on select "Select Item... Shoreland-Riparian (Property is bordering a lake, river or strea…" at bounding box center [480, 300] width 418 height 29
select select "7b13c63f-e699-4112-b373-98fbd28ec536"
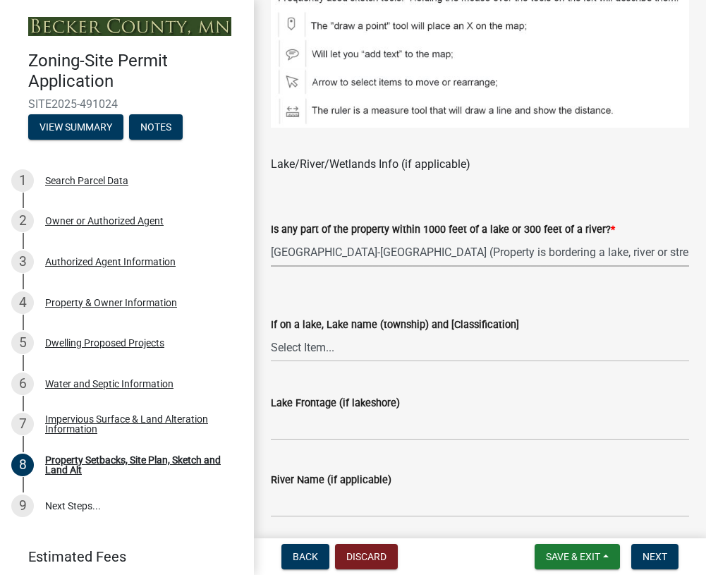
scroll to position [1129, 0]
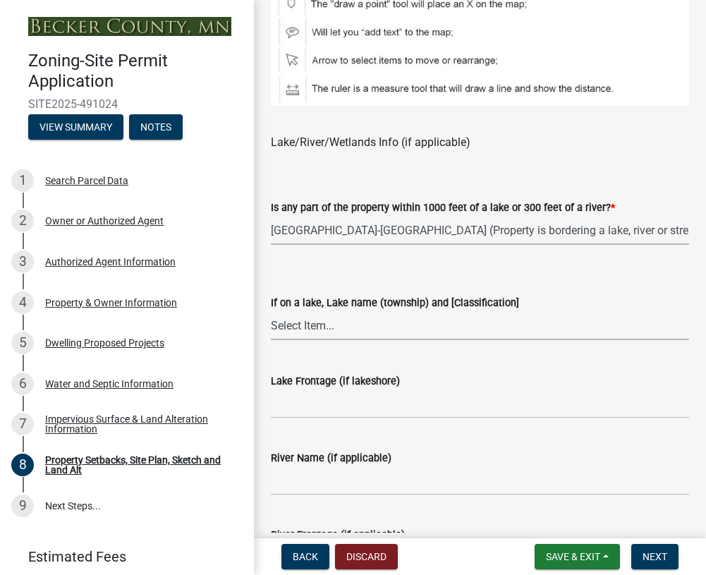
click at [302, 326] on select "Select Item... My lake is not listed below Abbey (Lake View) [NE Tier 2] Abners…" at bounding box center [480, 325] width 418 height 29
click at [271, 311] on select "Select Item... My lake is not listed below Abbey (Lake View) [NE Tier 2] Abners…" at bounding box center [480, 325] width 418 height 29
select select "b827d36a-50e8-40dd-aeaa-a80d5c176b31"
click at [293, 397] on input "Lake Frontage (if lakeshore)" at bounding box center [480, 404] width 418 height 29
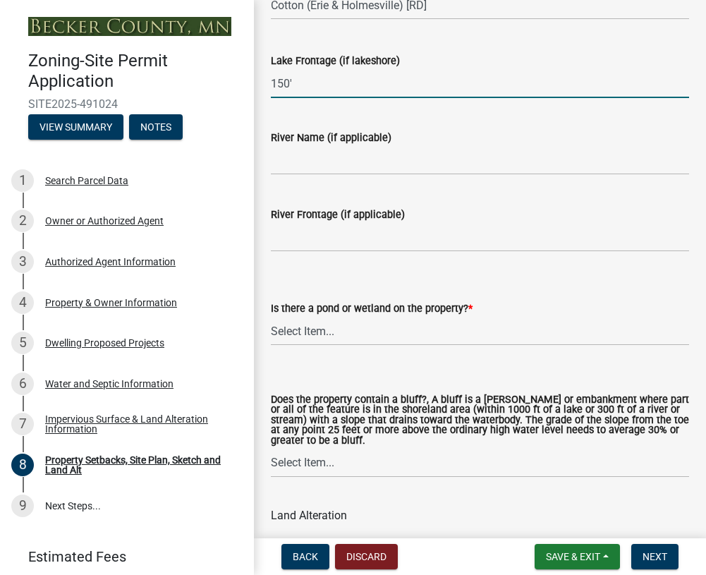
scroll to position [1482, 0]
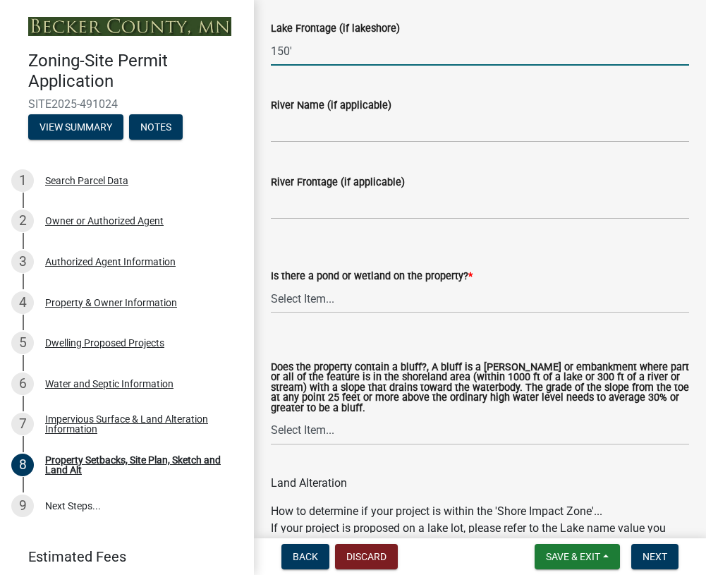
type input "150'"
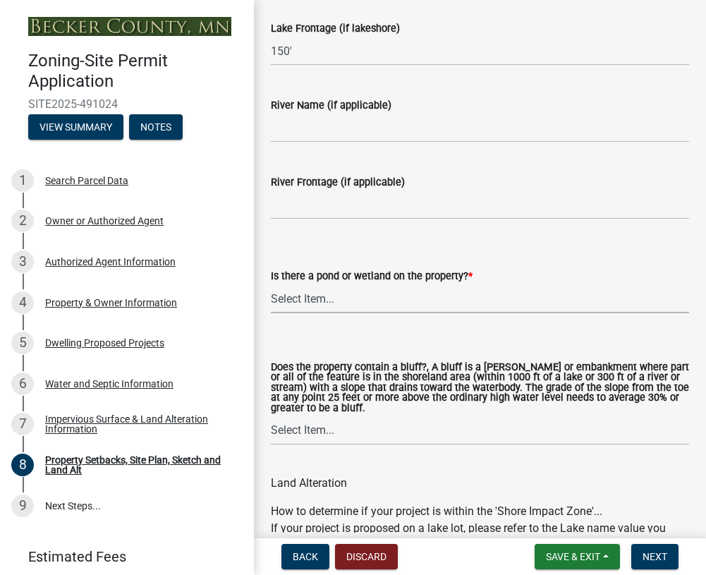
click at [329, 296] on select "Select Item... Yes No" at bounding box center [480, 298] width 418 height 29
click at [271, 284] on select "Select Item... Yes No" at bounding box center [480, 298] width 418 height 29
select select "b56a4575-9846-47cf-8067-c59a4853da22"
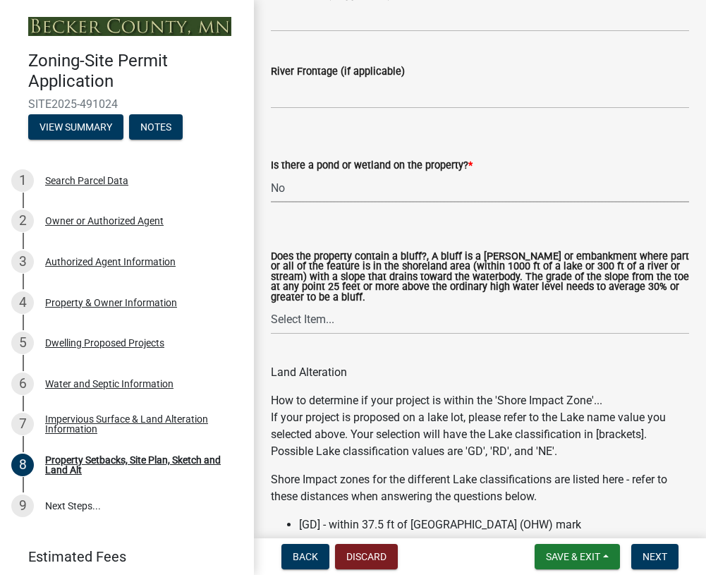
scroll to position [1623, 0]
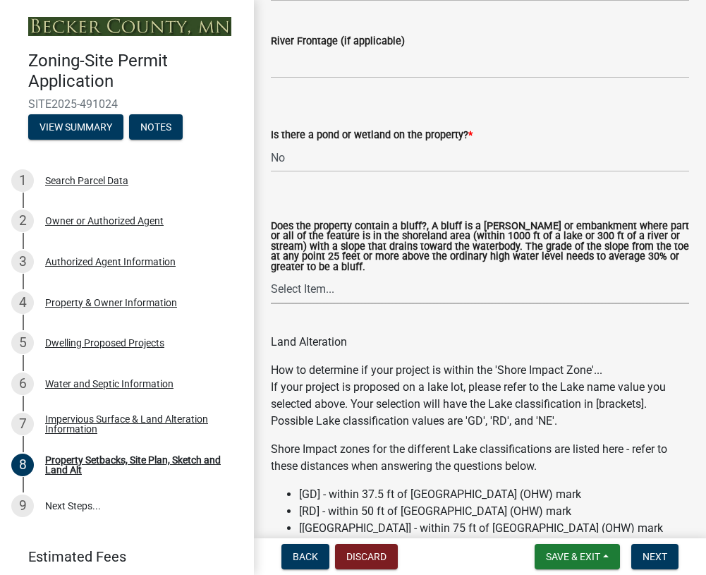
click at [315, 291] on select "Select Item... Yes No" at bounding box center [480, 289] width 418 height 29
click at [271, 275] on select "Select Item... Yes No" at bounding box center [480, 289] width 418 height 29
select select "12f785fb-c378-4b18-841c-21c73dc99083"
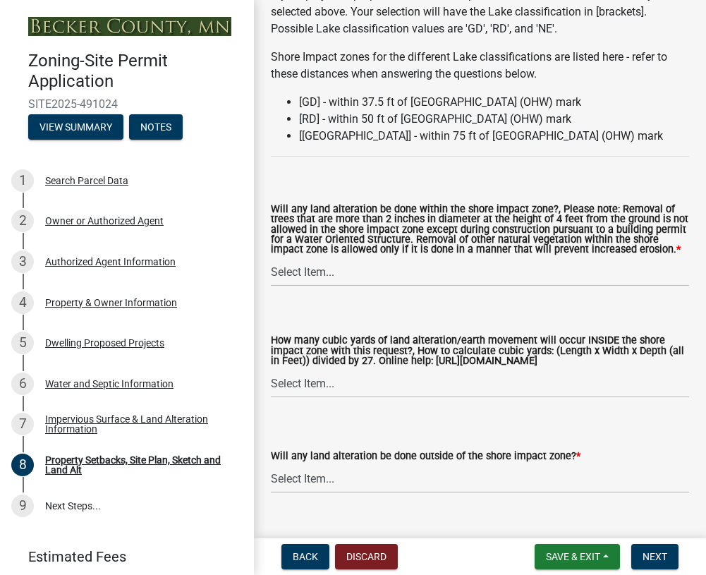
scroll to position [2046, 0]
